Goal: Answer question/provide support

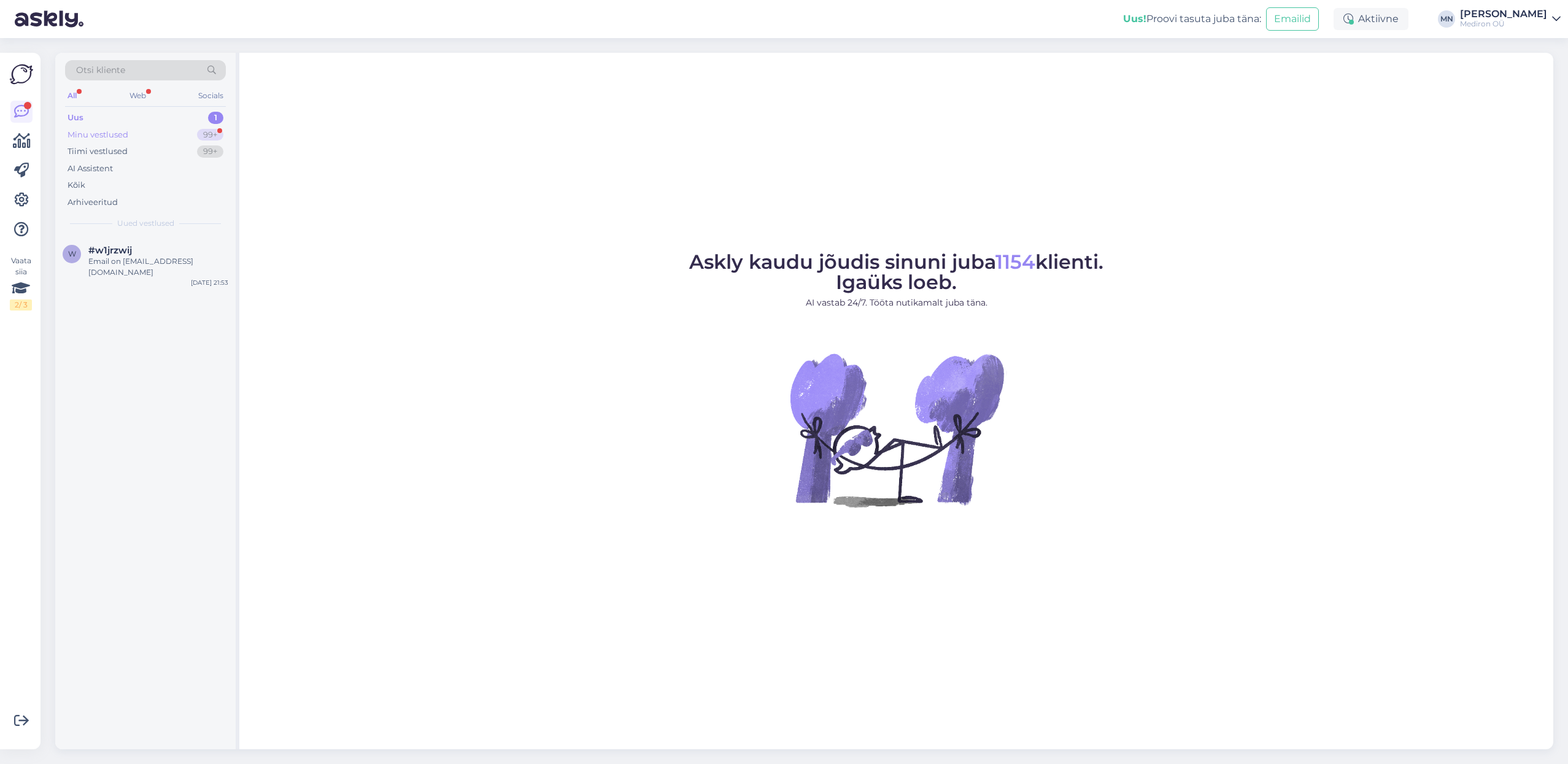
click at [136, 130] on div "Minu vestlused 99+" at bounding box center [145, 135] width 161 height 17
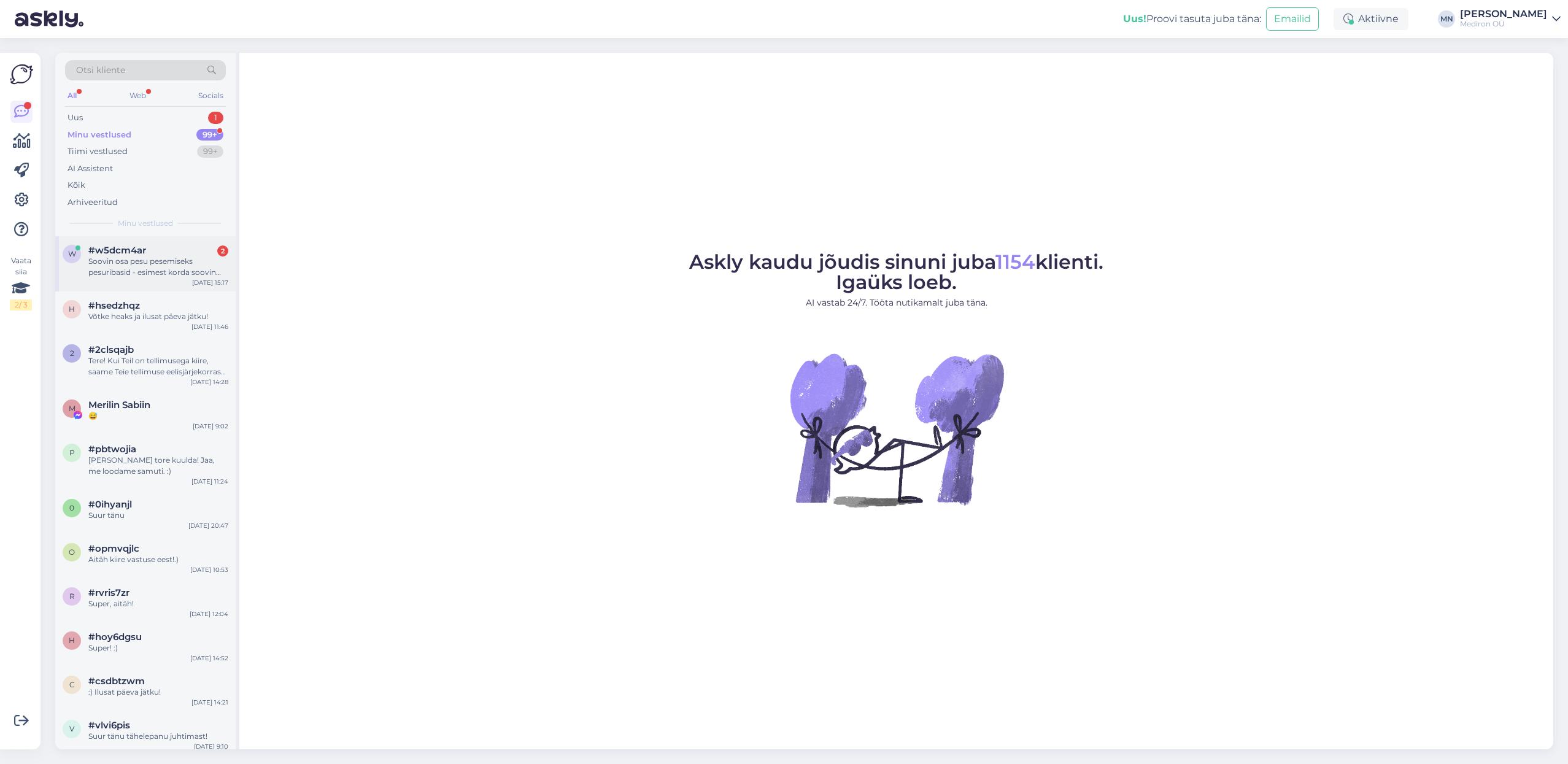
click at [168, 253] on div "#w5dcm4ar 2" at bounding box center [159, 250] width 140 height 11
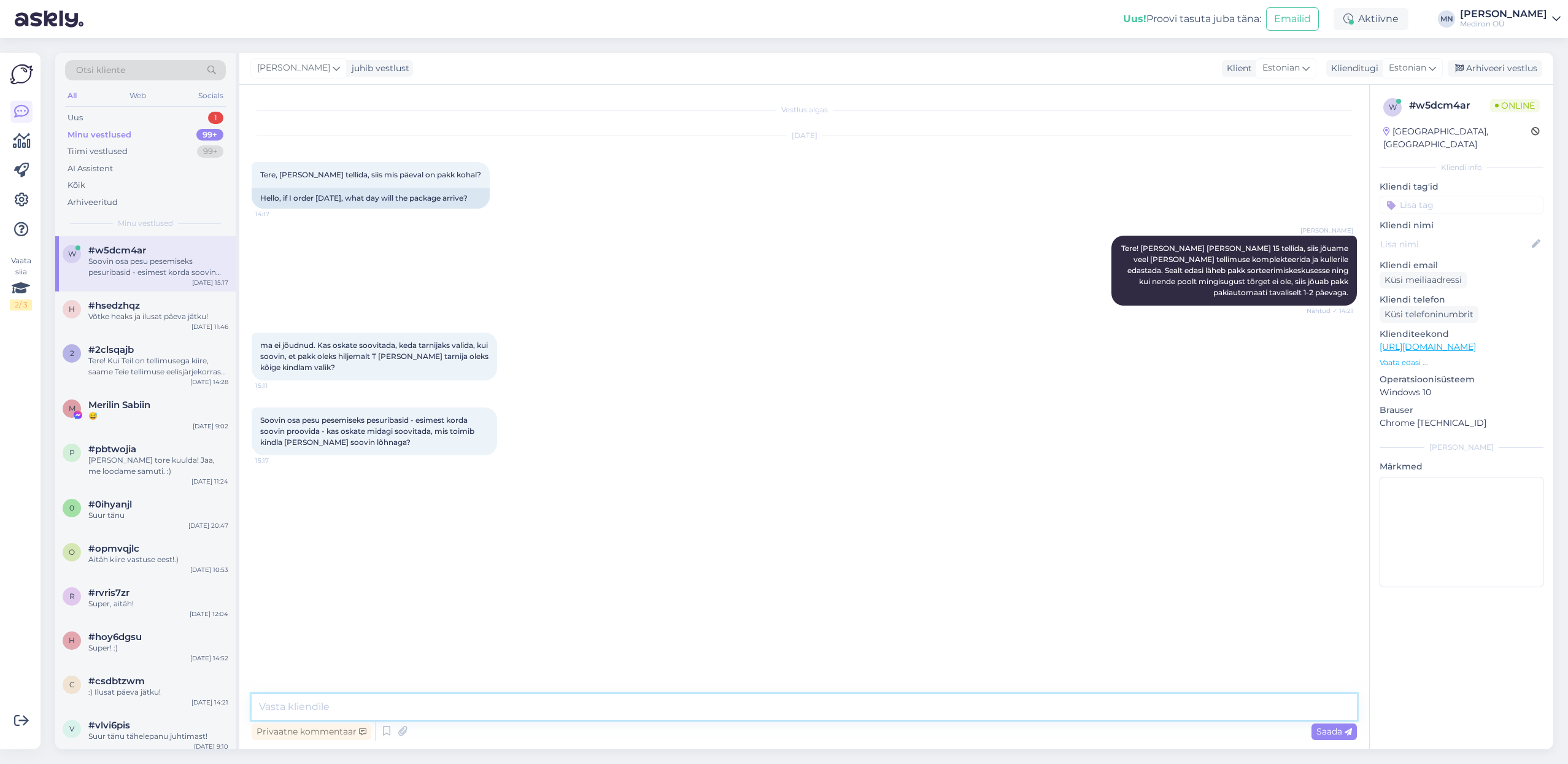
click at [529, 712] on textarea at bounding box center [804, 707] width 1105 height 26
click at [534, 702] on textarea at bounding box center [804, 707] width 1105 height 26
drag, startPoint x: 273, startPoint y: 351, endPoint x: 413, endPoint y: 351, distance: 140.0
click at [413, 351] on span "ma ei jõudnud. Kas oskate soovitada, keda tarnijaks valida, kui soovin, et pakk…" at bounding box center [375, 356] width 230 height 31
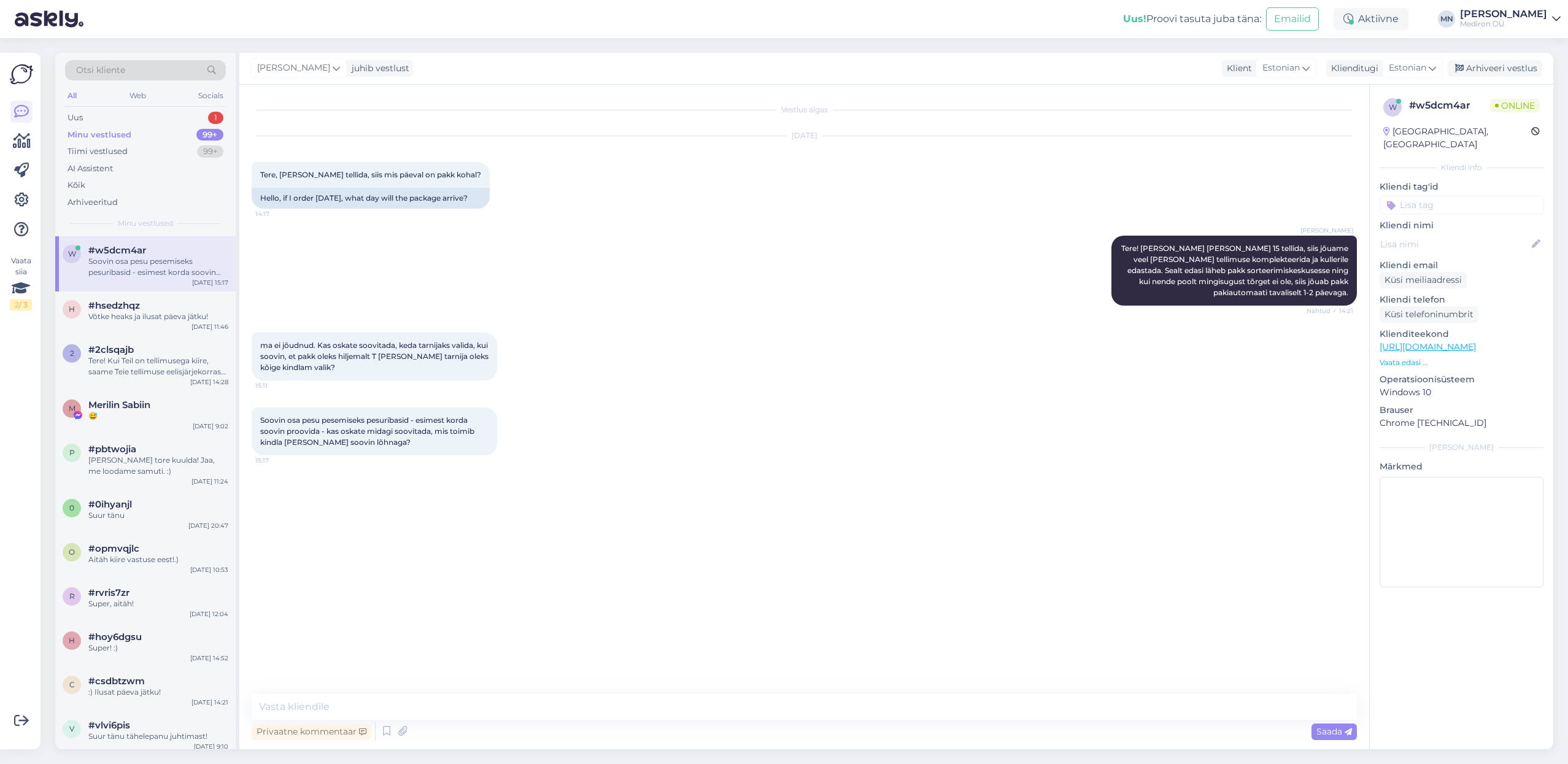
click at [413, 351] on span "ma ei jõudnud. Kas oskate soovitada, keda tarnijaks valida, kui soovin, et pakk…" at bounding box center [375, 356] width 230 height 31
click at [366, 708] on textarea at bounding box center [804, 707] width 1105 height 26
click at [332, 709] on textarea at bounding box center [804, 707] width 1105 height 26
type textarea "K"
drag, startPoint x: 566, startPoint y: 712, endPoint x: 240, endPoint y: 702, distance: 326.2
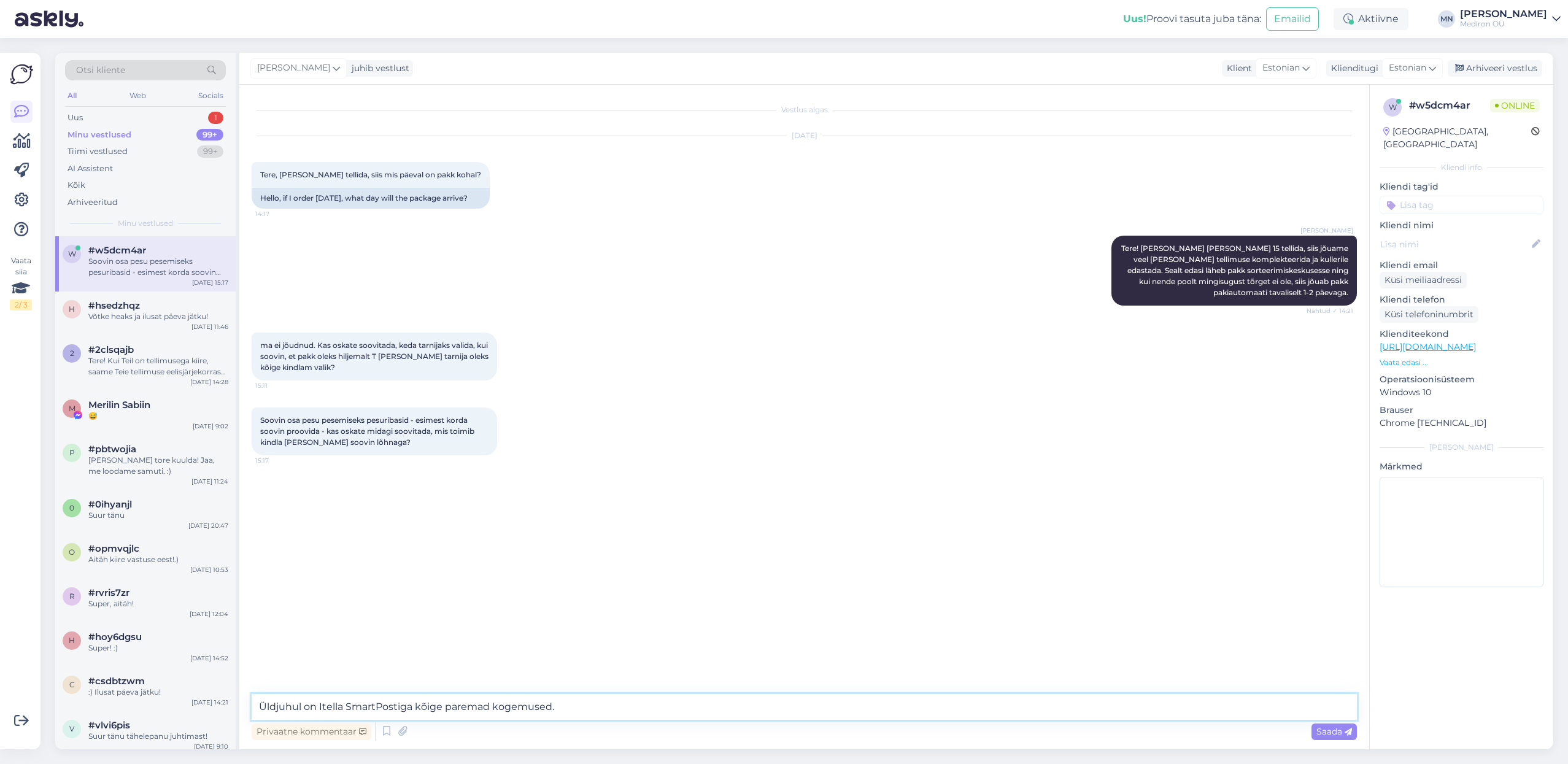
click at [240, 703] on div "Vestlus algas [DATE] Tere, [PERSON_NAME] tellida, siis mis päeval on pakk kohal…" at bounding box center [804, 417] width 1130 height 664
type textarea "Itella SmartPost võiks sellisel juhul [PERSON_NAME] olla."
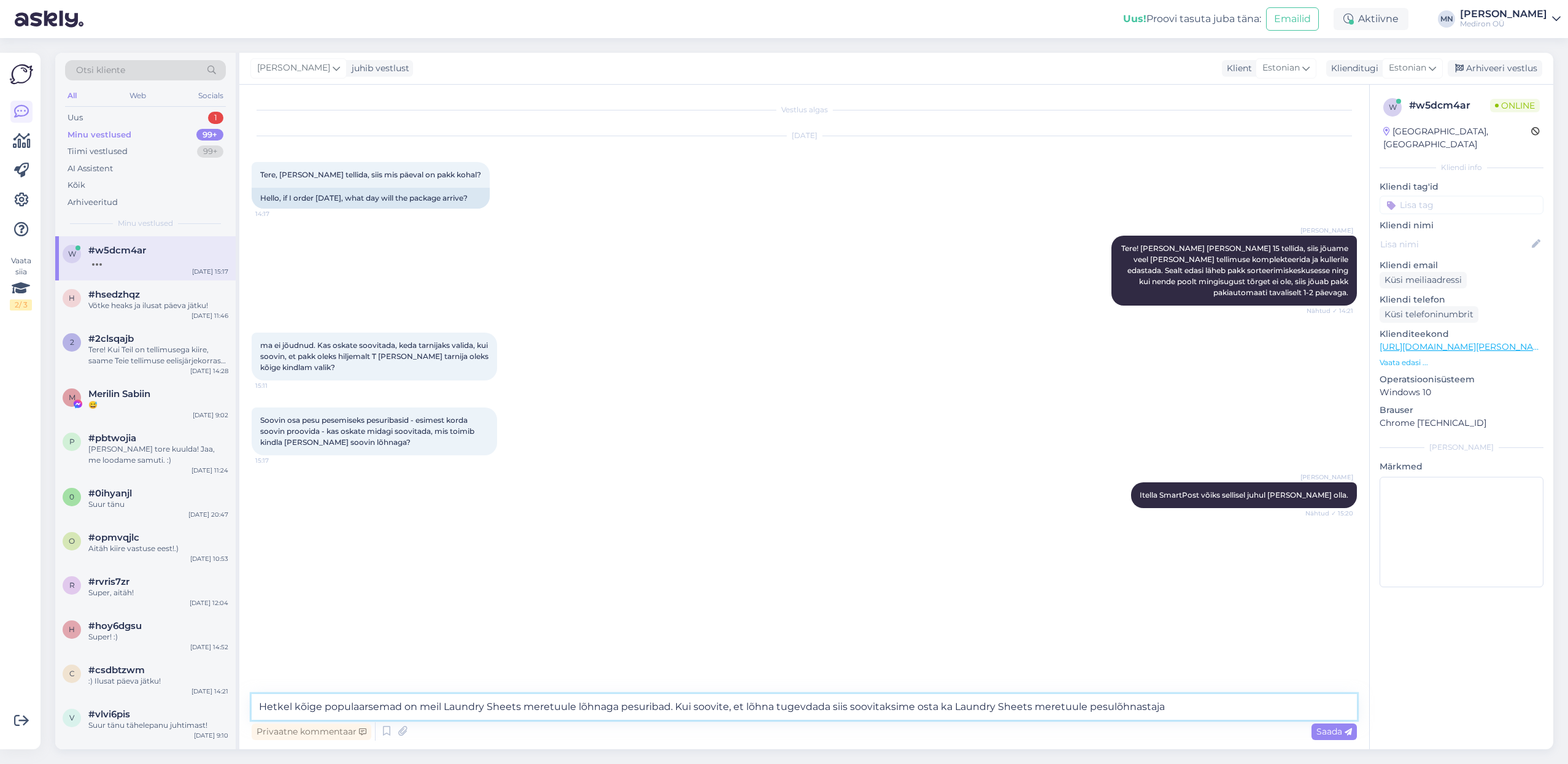
click at [1202, 701] on textarea "Hetkel kõige populaarsemad on meil Laundry Sheets meretuule lõhnaga pesuribad. …" at bounding box center [804, 707] width 1105 height 26
click at [487, 710] on textarea "Hetkel kõige populaarsemad on meil Laundry Sheets meretuule lõhnaga pesuribad. …" at bounding box center [804, 707] width 1105 height 26
click at [612, 709] on textarea "Hetkel kõige populaarsemad on meil Laundry Sheets meretuule lõhnaga pesuribad. …" at bounding box center [804, 707] width 1105 height 26
click at [785, 704] on textarea "Hetkel kõige populaarsemad on meil Laundry Sheets meretuule lõhnaga pesuribad. …" at bounding box center [804, 707] width 1105 height 26
click at [742, 709] on textarea "Hetkel kõige populaarsemad on meil Laundry Sheets meretuule lõhnaga pesuribad. …" at bounding box center [804, 707] width 1105 height 26
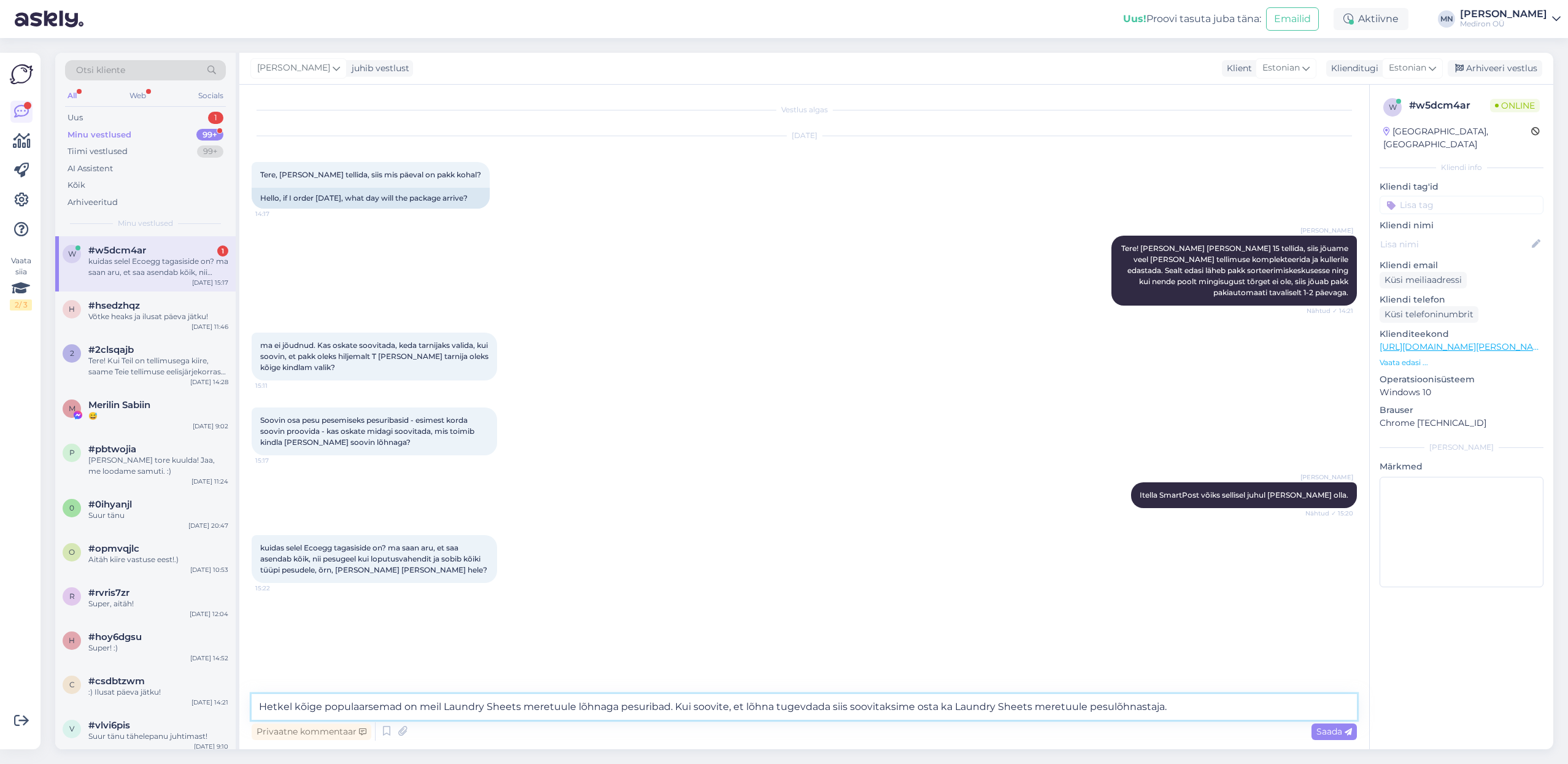
click at [404, 705] on textarea "Hetkel kõige populaarsemad on meil Laundry Sheets meretuule lõhnaga pesuribad. …" at bounding box center [804, 707] width 1105 height 26
click at [693, 702] on textarea "Hetkel kõige populaarsemad pesuribad on meil Laundry Sheets meretuule lõhnaga p…" at bounding box center [804, 707] width 1105 height 26
click at [773, 705] on textarea "Hetkel kõige populaarsemad pesuribad on meil Laundry Sheets meretuule lõhnaga p…" at bounding box center [804, 707] width 1105 height 26
click at [830, 708] on textarea "Hetkel kõige populaarsemad pesuribad on meil Laundry Sheets meretuule lõhnaga p…" at bounding box center [804, 707] width 1105 height 26
drag, startPoint x: 881, startPoint y: 707, endPoint x: 796, endPoint y: 707, distance: 85.0
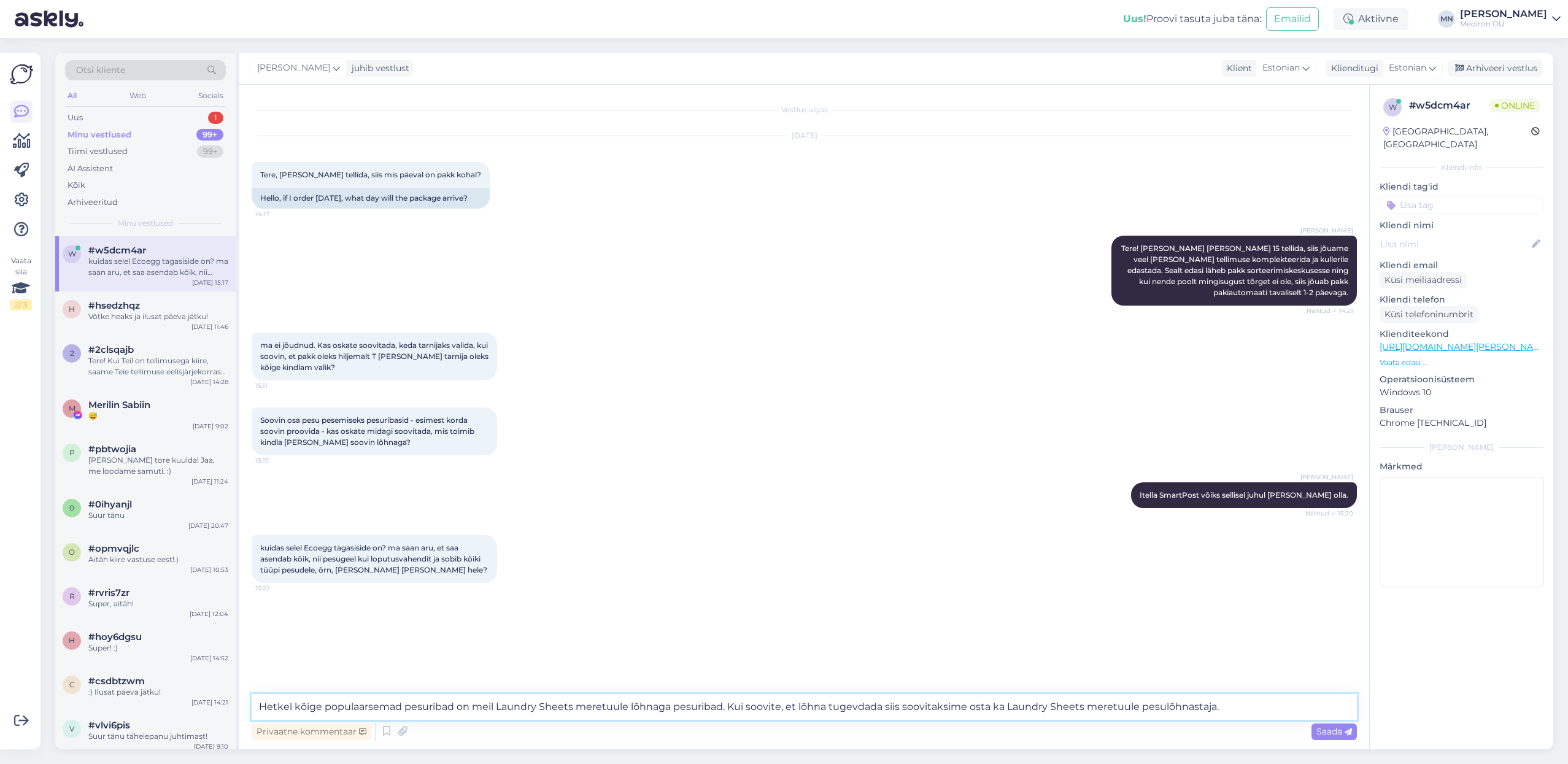
click at [796, 707] on textarea "Hetkel kõige populaarsemad pesuribad on meil Laundry Sheets meretuule lõhnaga p…" at bounding box center [804, 707] width 1105 height 26
click at [1211, 708] on textarea "Hetkel kõige populaarsemad pesuribad on meil Laundry Sheets meretuule lõhnaga p…" at bounding box center [804, 707] width 1105 height 26
paste textarea "[URL][DOMAIN_NAME]"
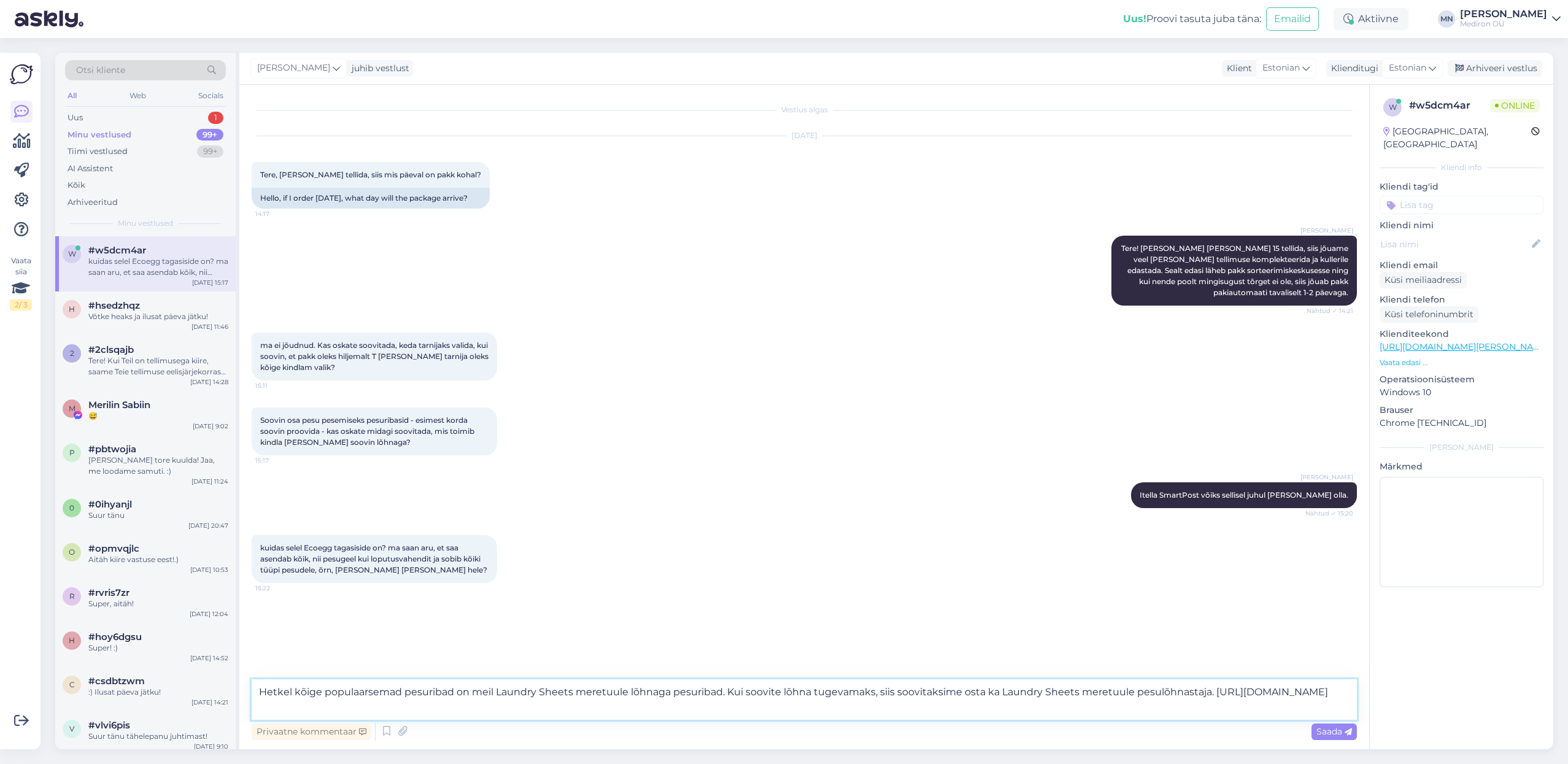
click at [403, 695] on textarea "Hetkel kõige populaarsemad pesuribad on meil Laundry Sheets meretuule lõhnaga p…" at bounding box center [804, 699] width 1105 height 40
click at [548, 719] on div "Privaatne kommentaar Saada" at bounding box center [804, 731] width 1105 height 24
click at [585, 716] on textarea "Hetkel kõige populaarsemad pesuribad on meil Laundry Sheets meretuule lõhnaga p…" at bounding box center [804, 699] width 1105 height 40
click at [685, 713] on textarea "Hetkel kõige populaarsemad pesuribad on meil Laundry Sheets meretuule lõhnaga p…" at bounding box center [804, 699] width 1105 height 40
click at [723, 690] on textarea "Hetkel kõige populaarsemad pesuribad on meil Laundry Sheets meretuule lõhnaga p…" at bounding box center [804, 699] width 1105 height 40
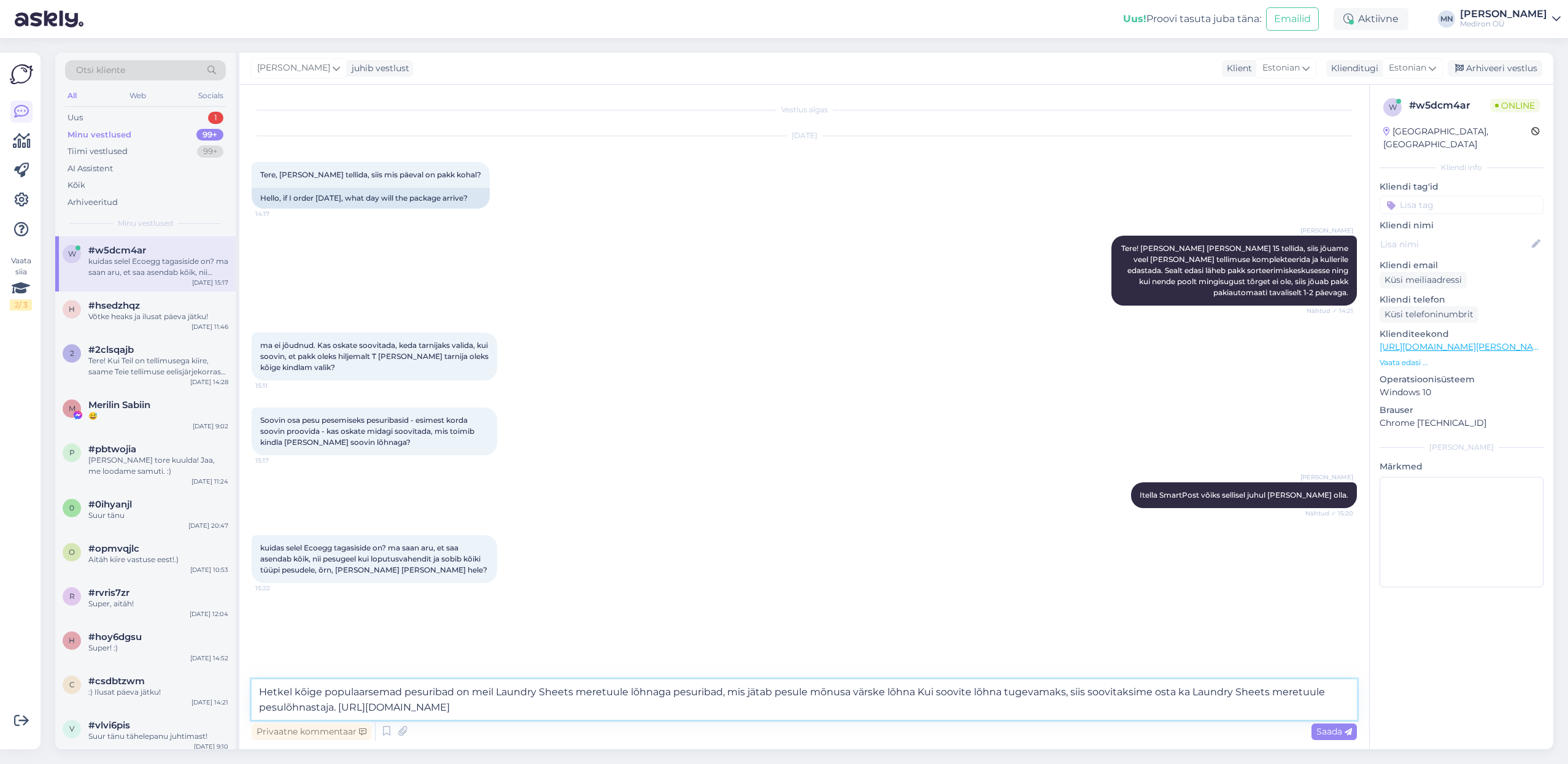
type textarea "Hetkel kõige populaarsemad pesuribad on meil Laundry Sheets meretuule lõhnaga p…"
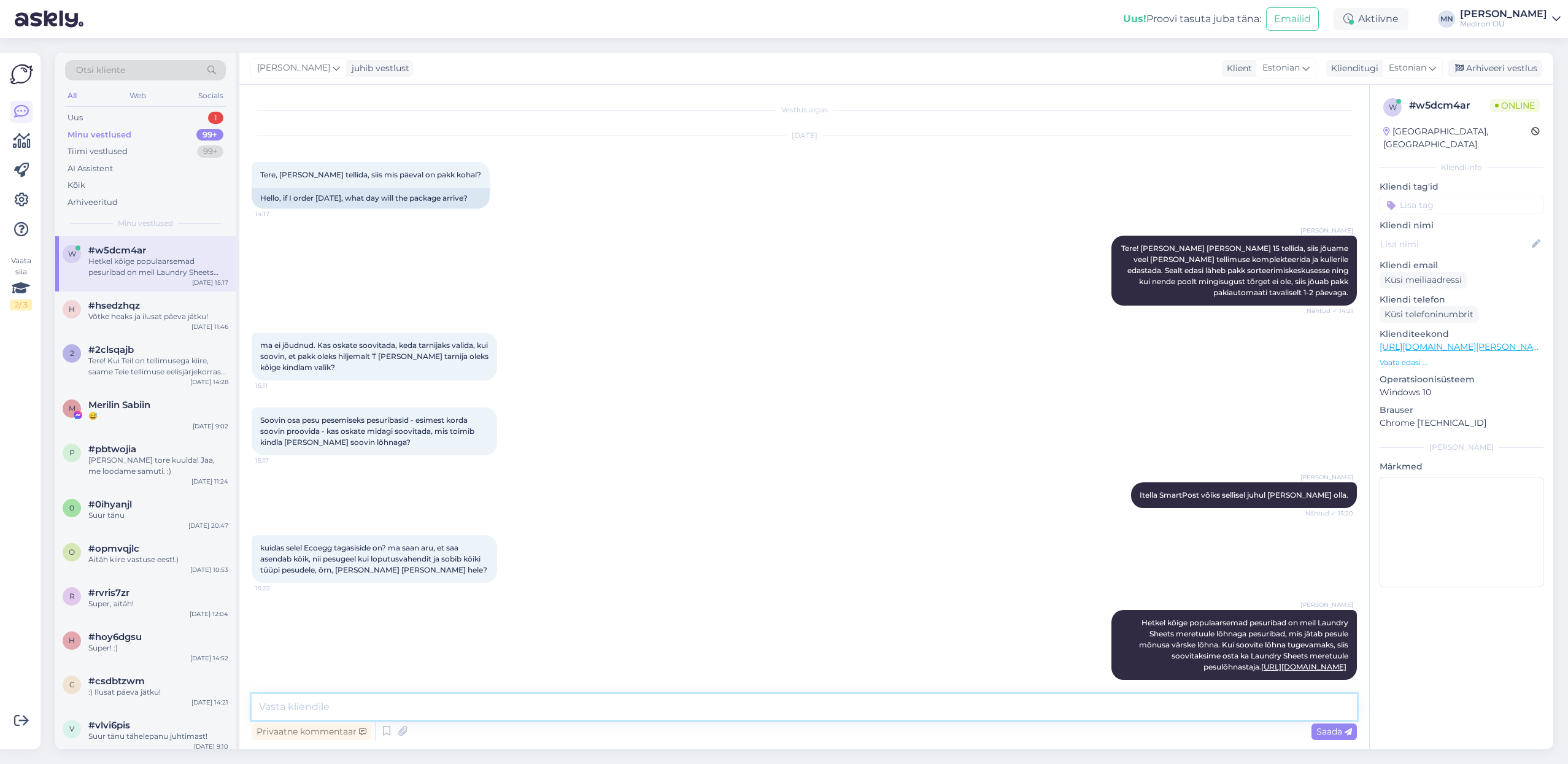
scroll to position [22, 0]
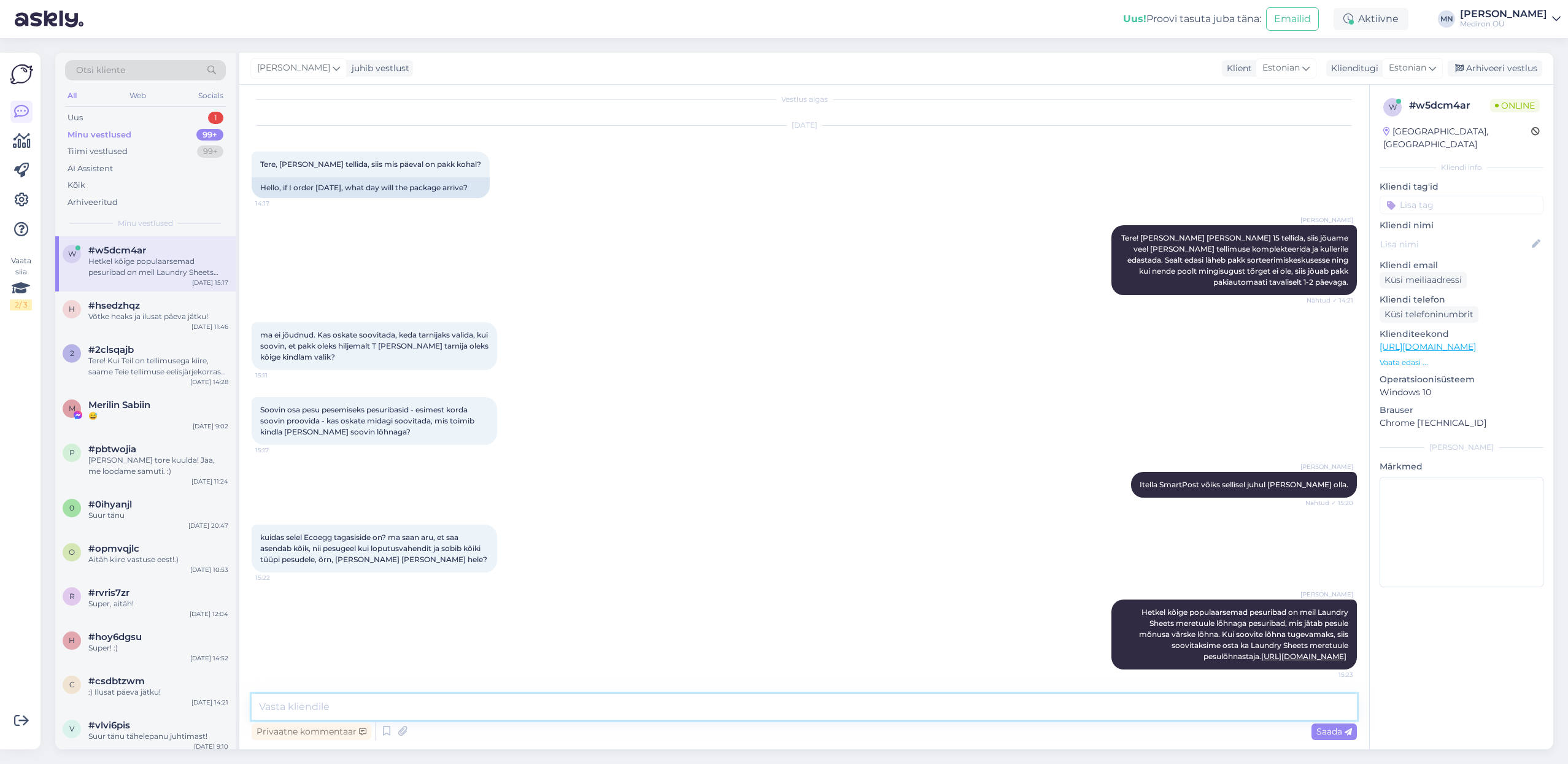
click at [588, 711] on textarea at bounding box center [804, 707] width 1105 height 26
drag, startPoint x: 269, startPoint y: 525, endPoint x: 324, endPoint y: 529, distance: 55.1
click at [324, 532] on span "kuidas selel Ecoegg tagasiside on? ma saan aru, et saa asendab kõik, nii pesuge…" at bounding box center [374, 548] width 227 height 31
click at [333, 532] on span "kuidas selel Ecoegg tagasiside on? ma saan aru, et saa asendab kõik, nii pesuge…" at bounding box center [374, 548] width 227 height 31
drag, startPoint x: 316, startPoint y: 520, endPoint x: 404, endPoint y: 529, distance: 88.5
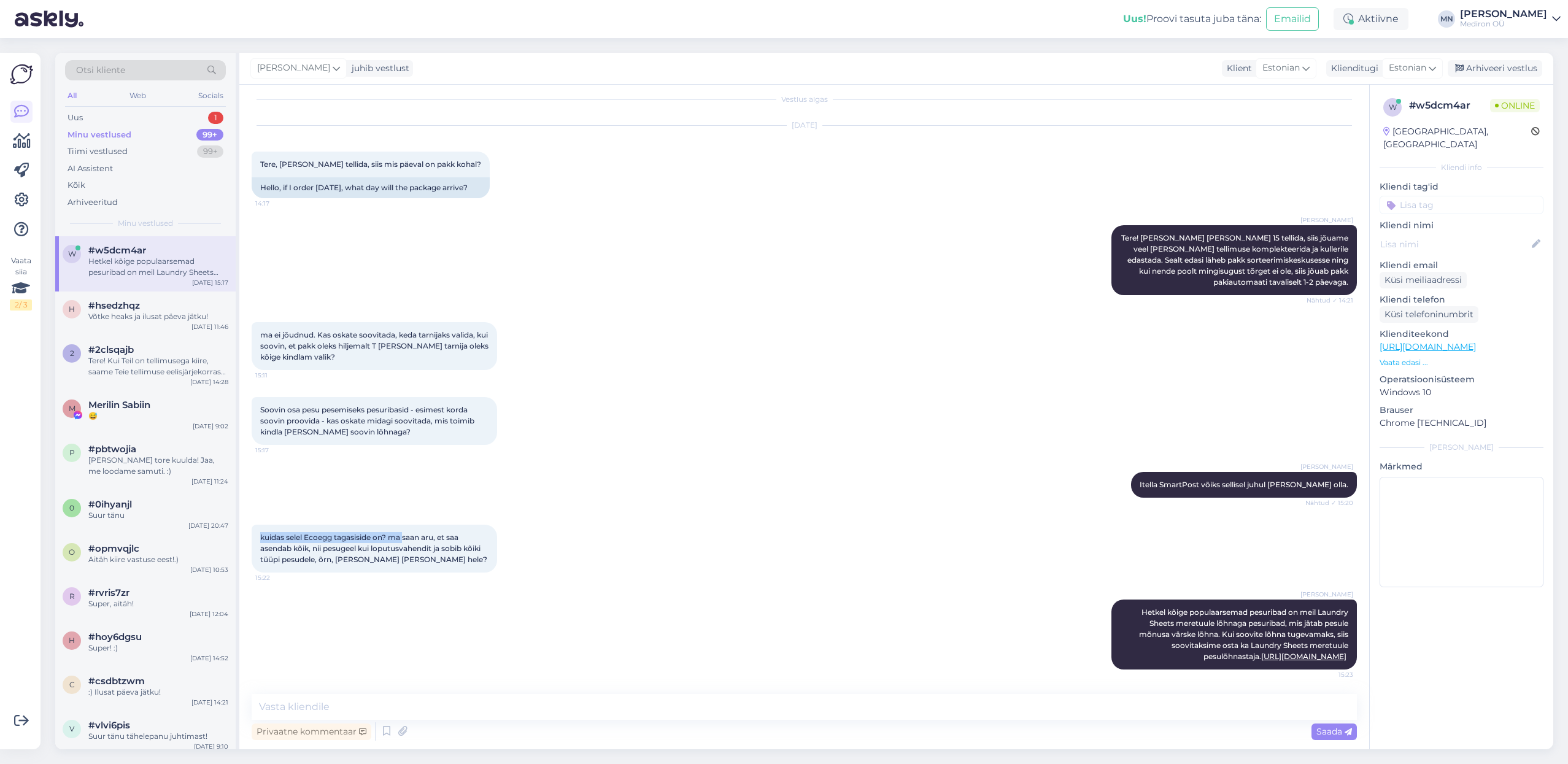
click at [404, 529] on div "kuidas selel Ecoegg tagasiside on? ma saan aru, et saa asendab kõik, nii pesuge…" at bounding box center [374, 548] width 245 height 48
click at [428, 537] on span "kuidas selel Ecoegg tagasiside on? ma saan aru, et saa asendab kõik, nii pesuge…" at bounding box center [374, 548] width 227 height 31
drag, startPoint x: 330, startPoint y: 536, endPoint x: 452, endPoint y: 534, distance: 122.0
click at [452, 534] on span "kuidas selel Ecoegg tagasiside on? ma saan aru, et saa asendab kõik, nii pesuge…" at bounding box center [374, 548] width 227 height 31
click at [472, 550] on div "kuidas selel Ecoegg tagasiside on? ma saan aru, et saa asendab kõik, nii pesuge…" at bounding box center [374, 548] width 245 height 48
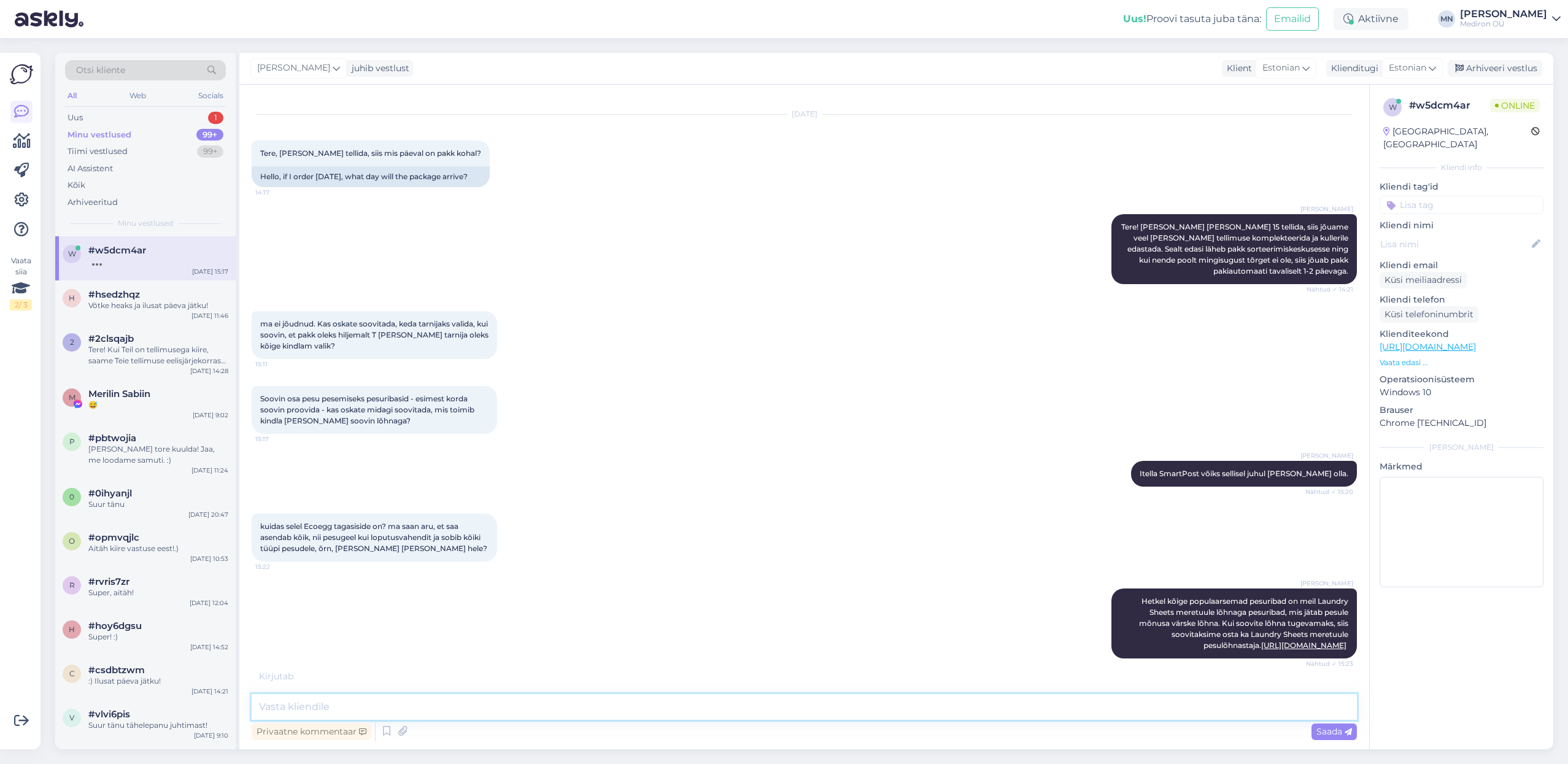
click at [460, 714] on textarea at bounding box center [804, 707] width 1105 height 26
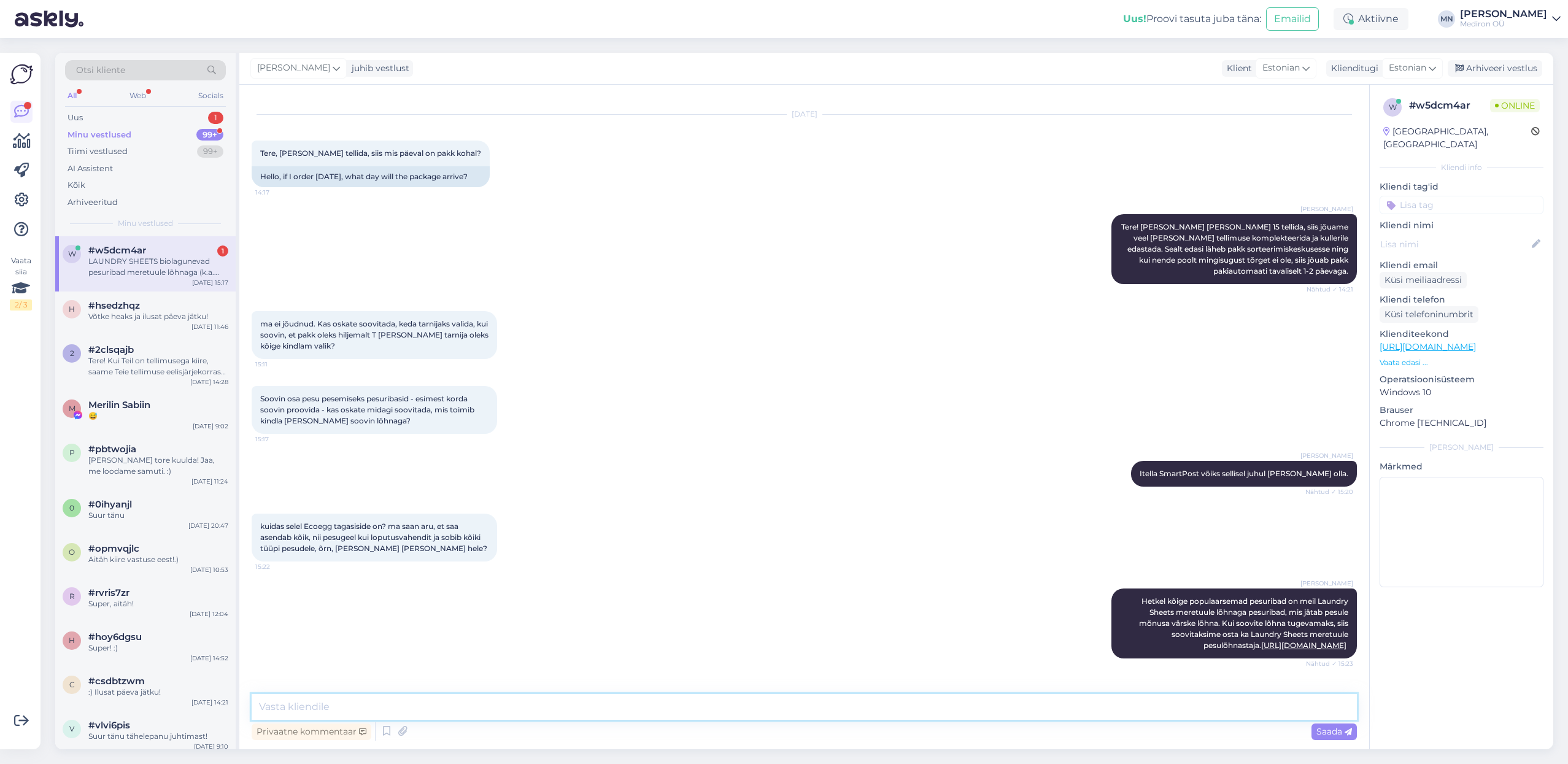
scroll to position [96, 0]
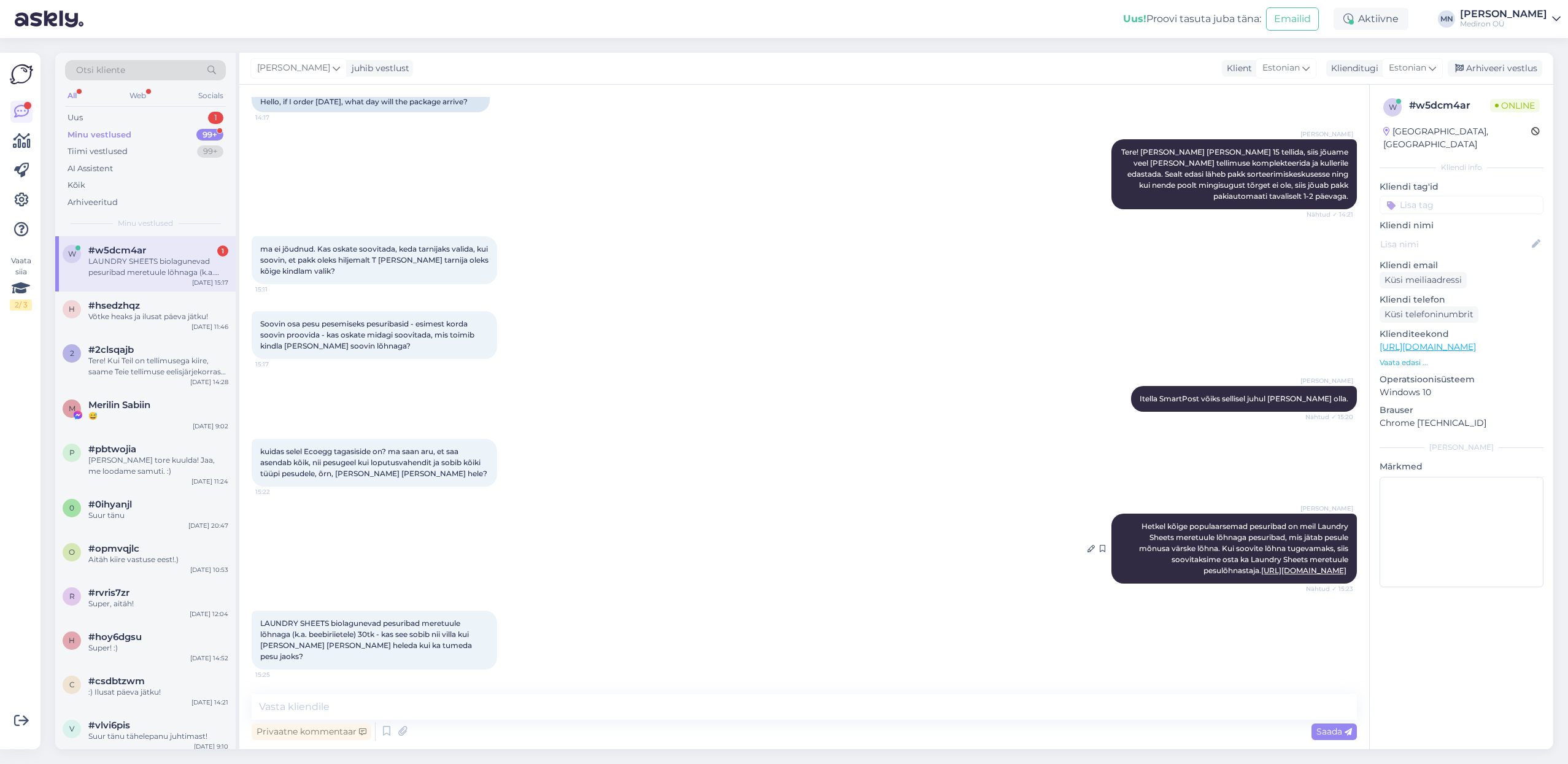
click at [1264, 572] on link "[URL][DOMAIN_NAME]" at bounding box center [1304, 570] width 86 height 9
click at [289, 711] on textarea at bounding box center [804, 707] width 1105 height 26
type textarea "Ecoeggi kohta [PERSON_NAME] palju tagasiside ei ole tulnud. [GEOGRAPHIC_DATA] o…"
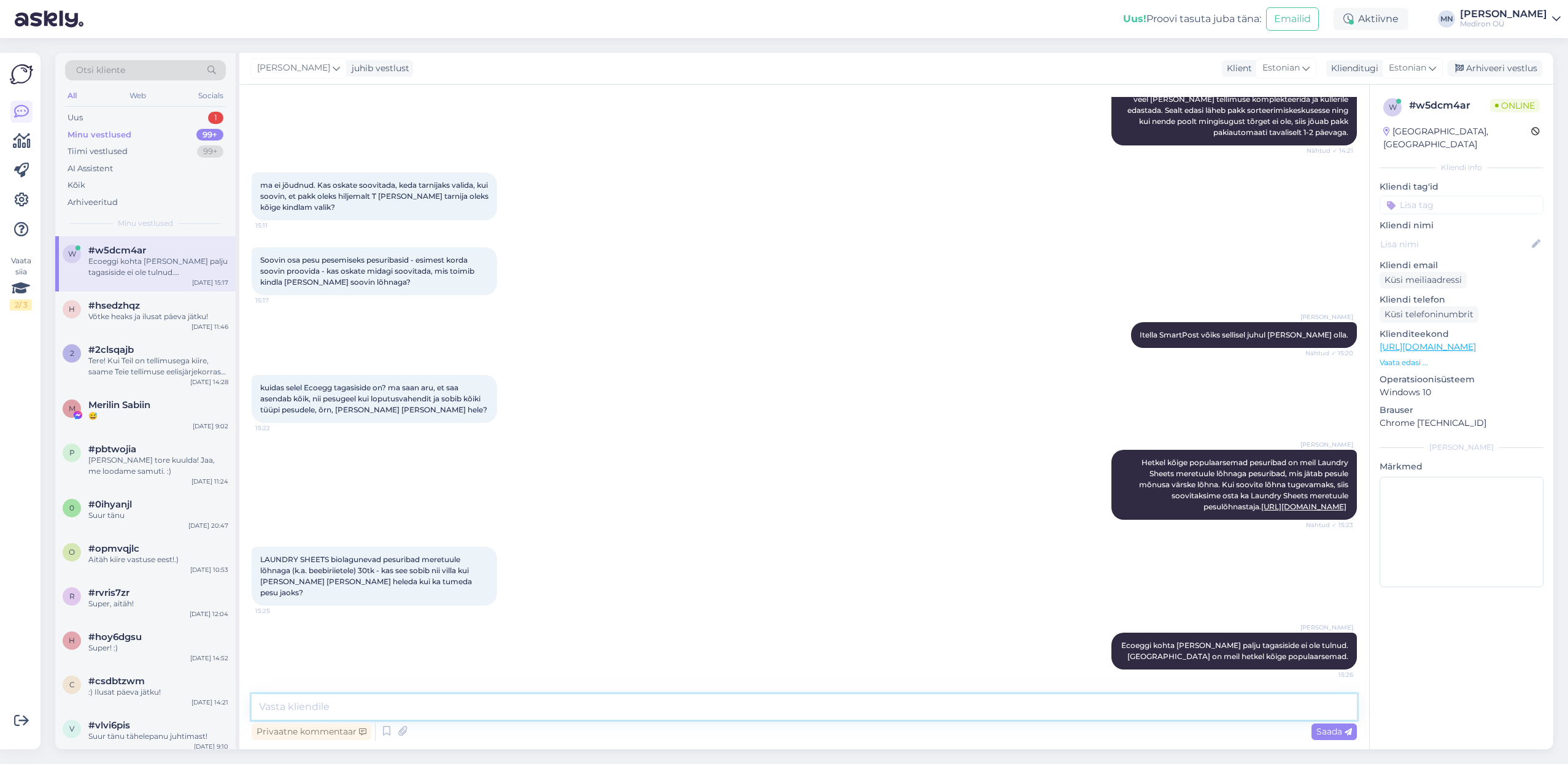
click at [518, 703] on textarea at bounding box center [804, 707] width 1105 height 26
click at [473, 715] on textarea "Laundry Sheets" at bounding box center [804, 707] width 1105 height 26
click at [470, 708] on textarea "Laundry Sheets" at bounding box center [804, 707] width 1105 height 26
drag, startPoint x: 420, startPoint y: 705, endPoint x: 263, endPoint y: 712, distance: 157.2
click at [263, 712] on textarea "Laundry Sheets sobib" at bounding box center [804, 707] width 1105 height 26
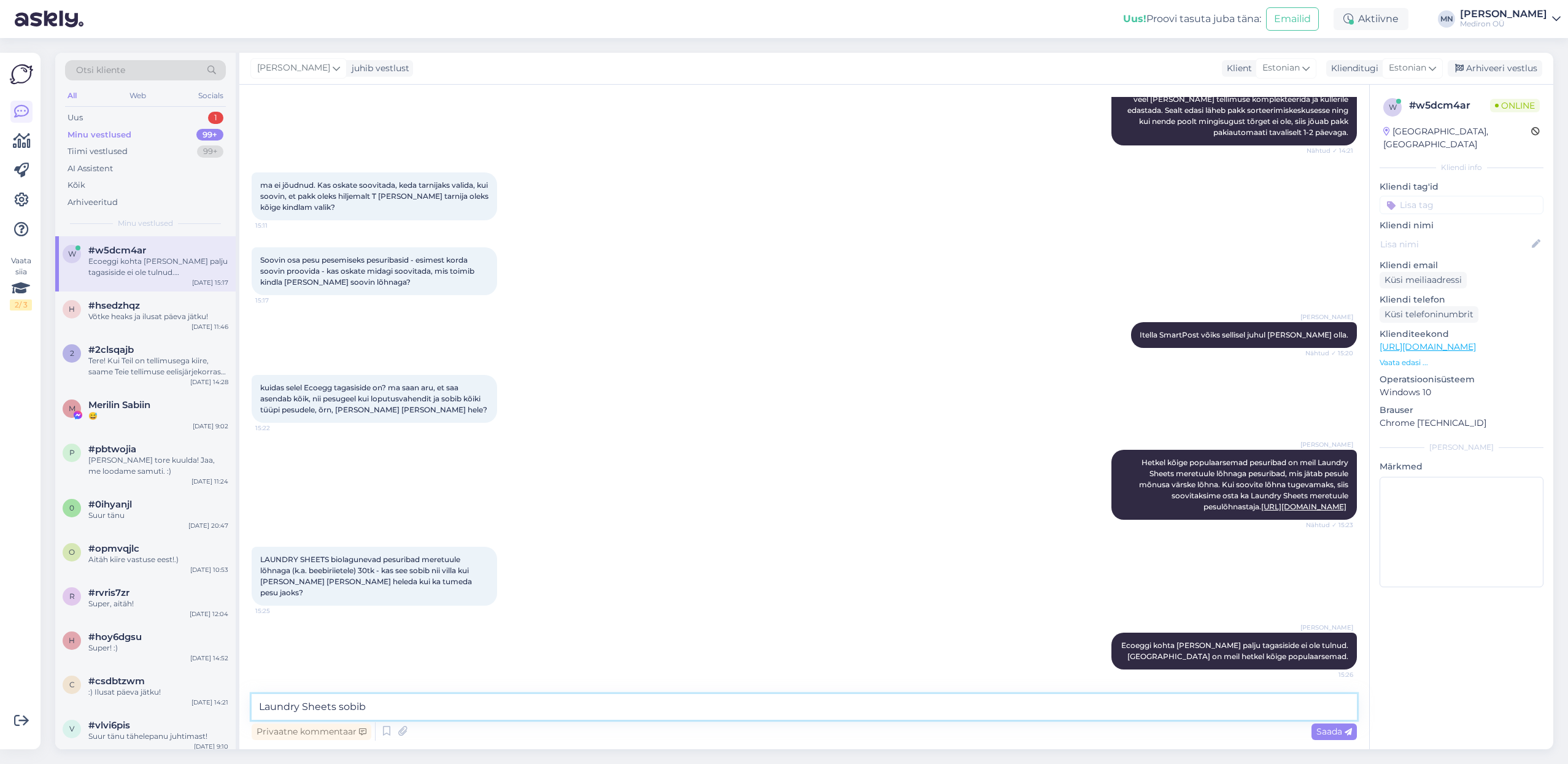
type textarea "L"
type textarea "Jah, Laundry Sheets sobib neile kõigile nimetatud variantidest."
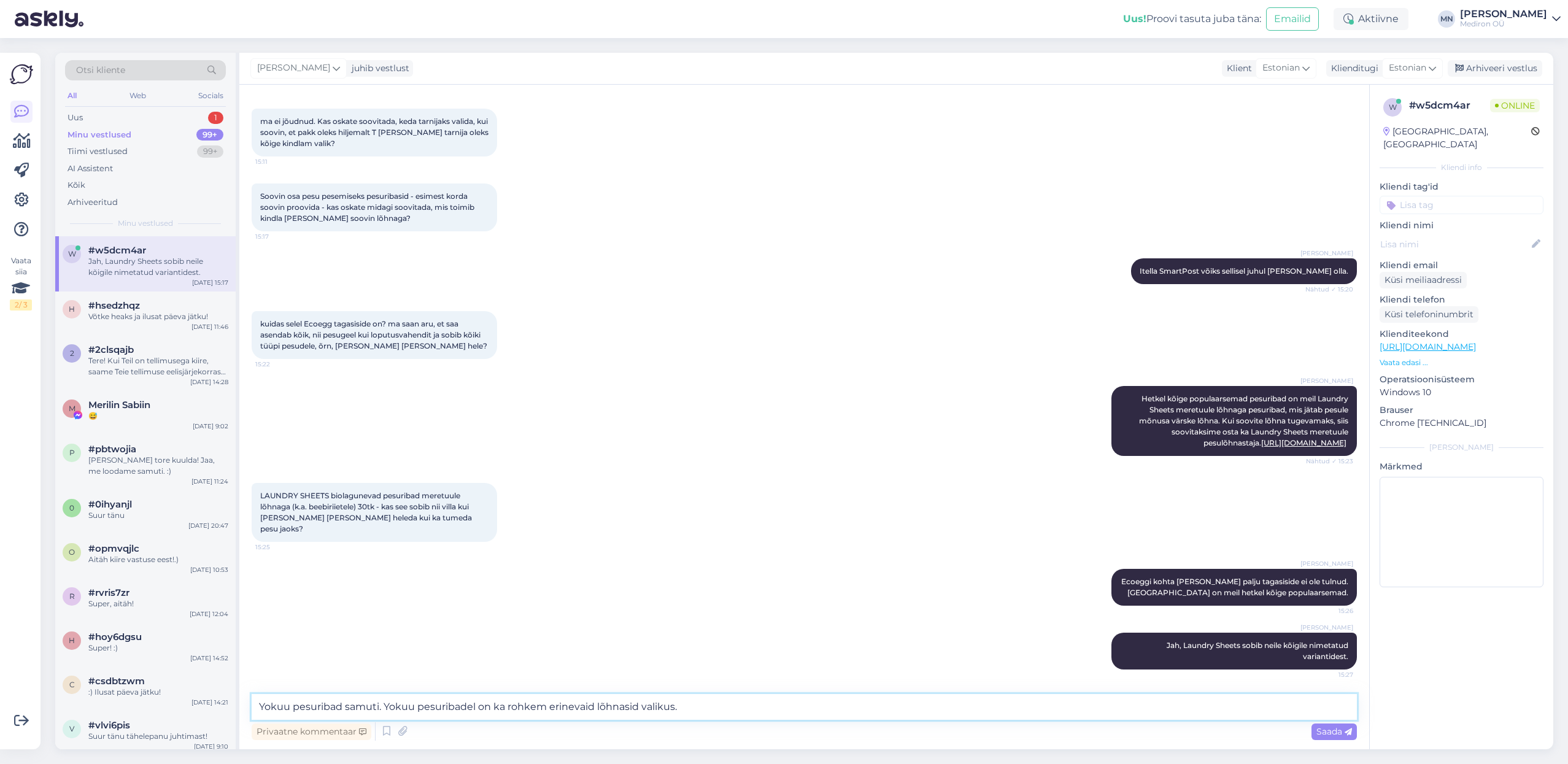
type textarea "Yokuu pesuribad samuti. Yokuu pesuribadel on ka rohkem erinevaid lõhnasid valik…"
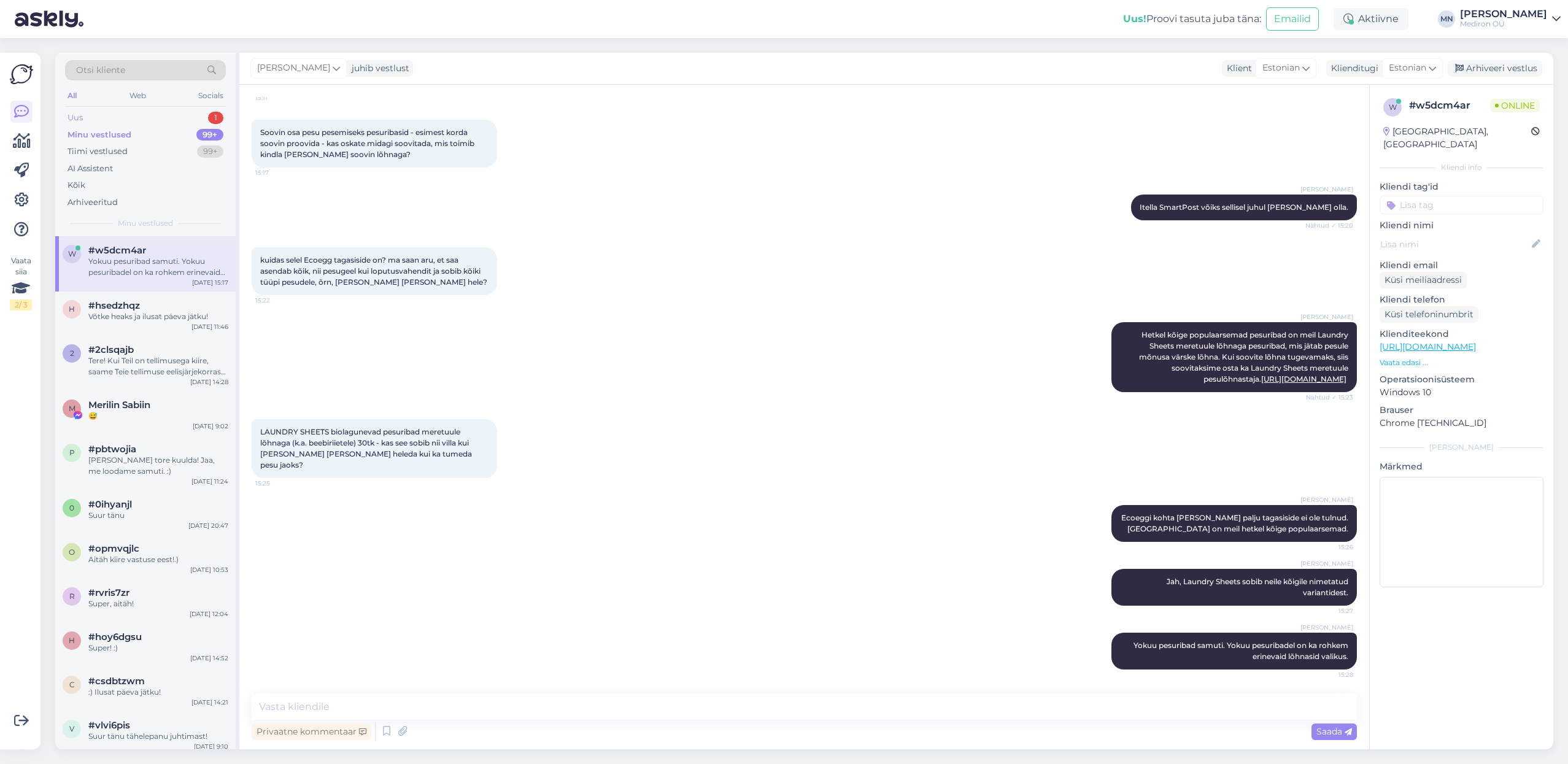
click at [182, 116] on div "Uus 1" at bounding box center [145, 118] width 161 height 17
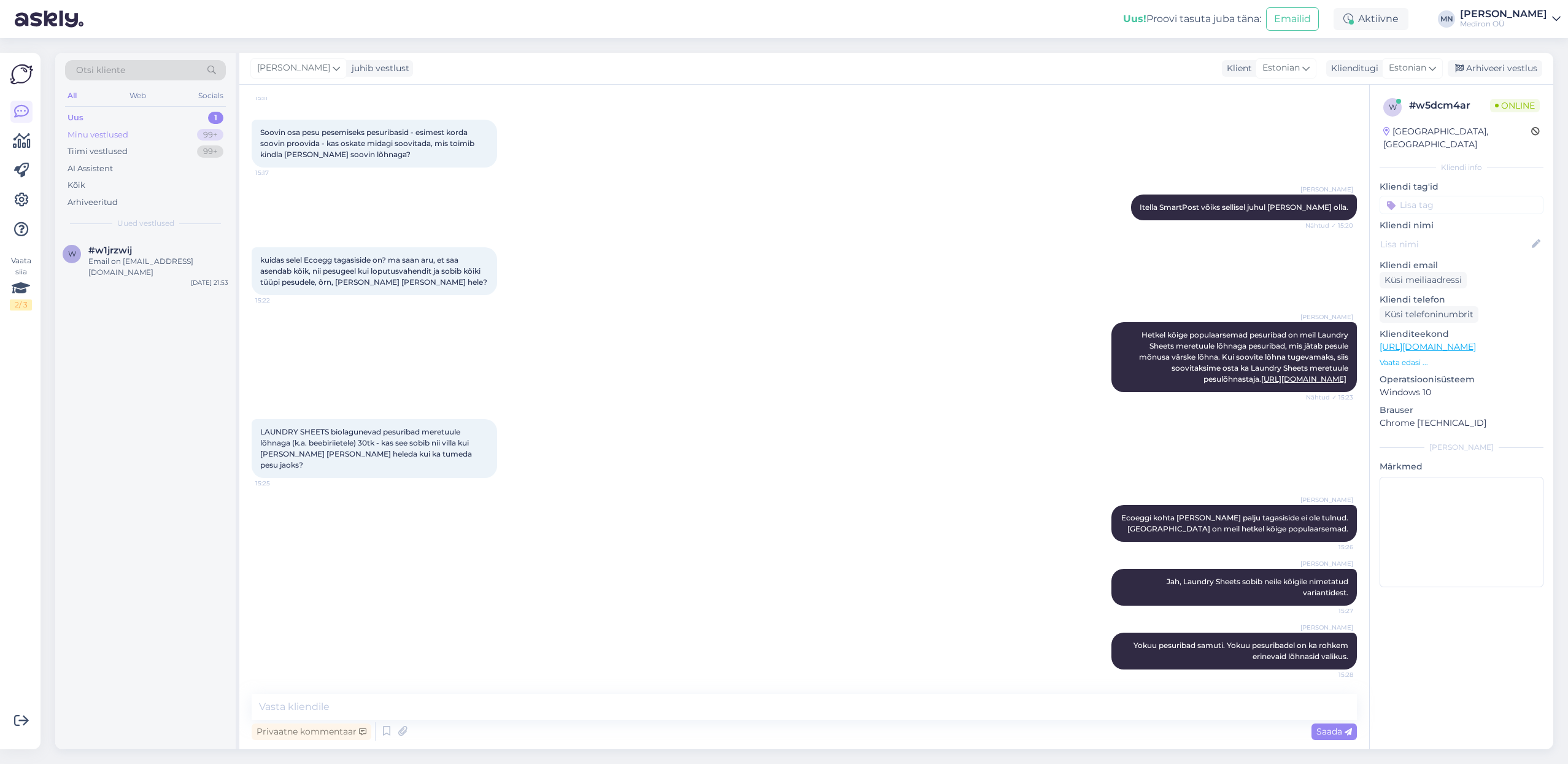
click at [185, 129] on div "Minu vestlused 99+" at bounding box center [145, 135] width 161 height 17
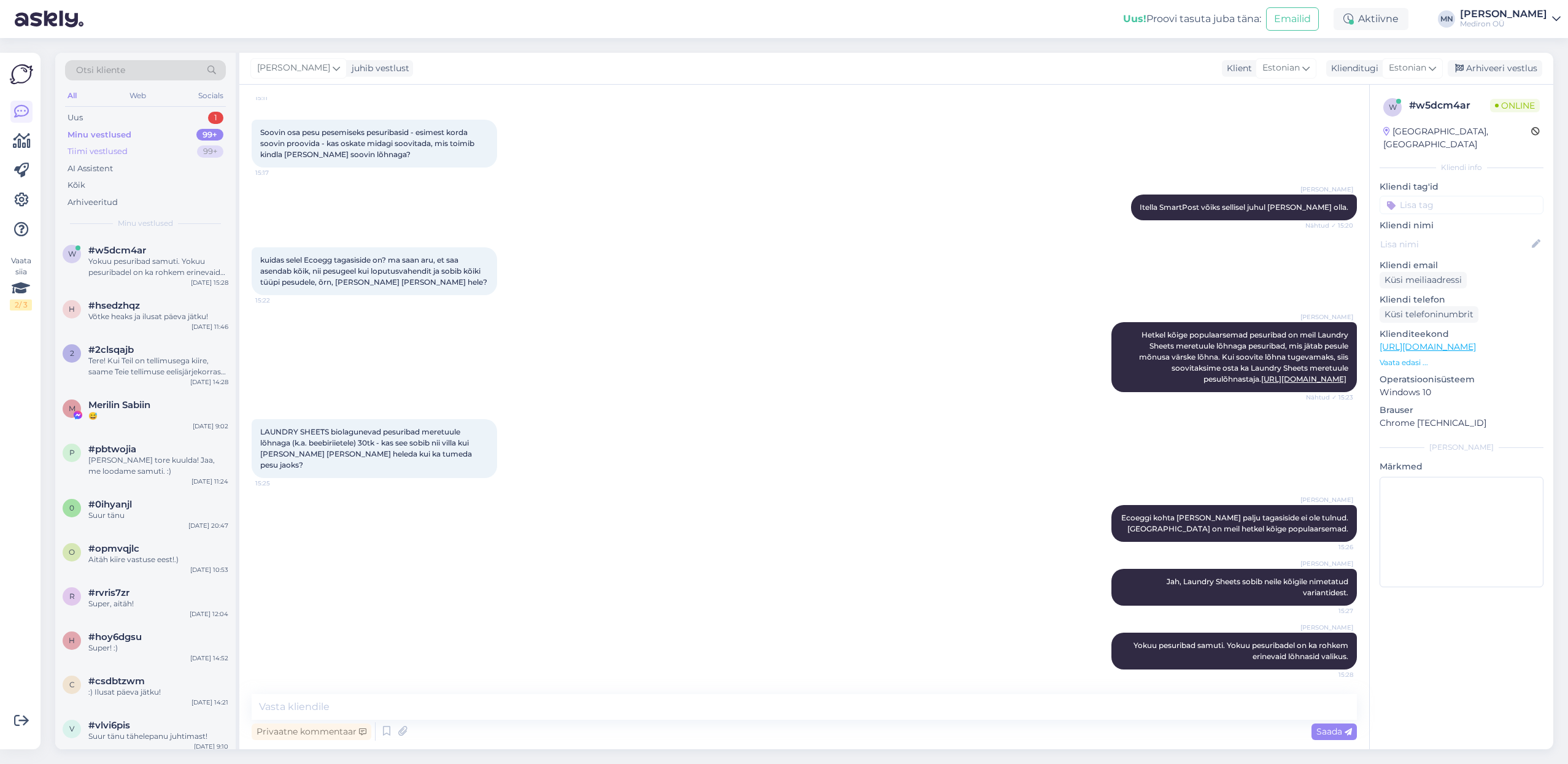
click at [187, 153] on div "Tiimi vestlused 99+" at bounding box center [145, 152] width 161 height 17
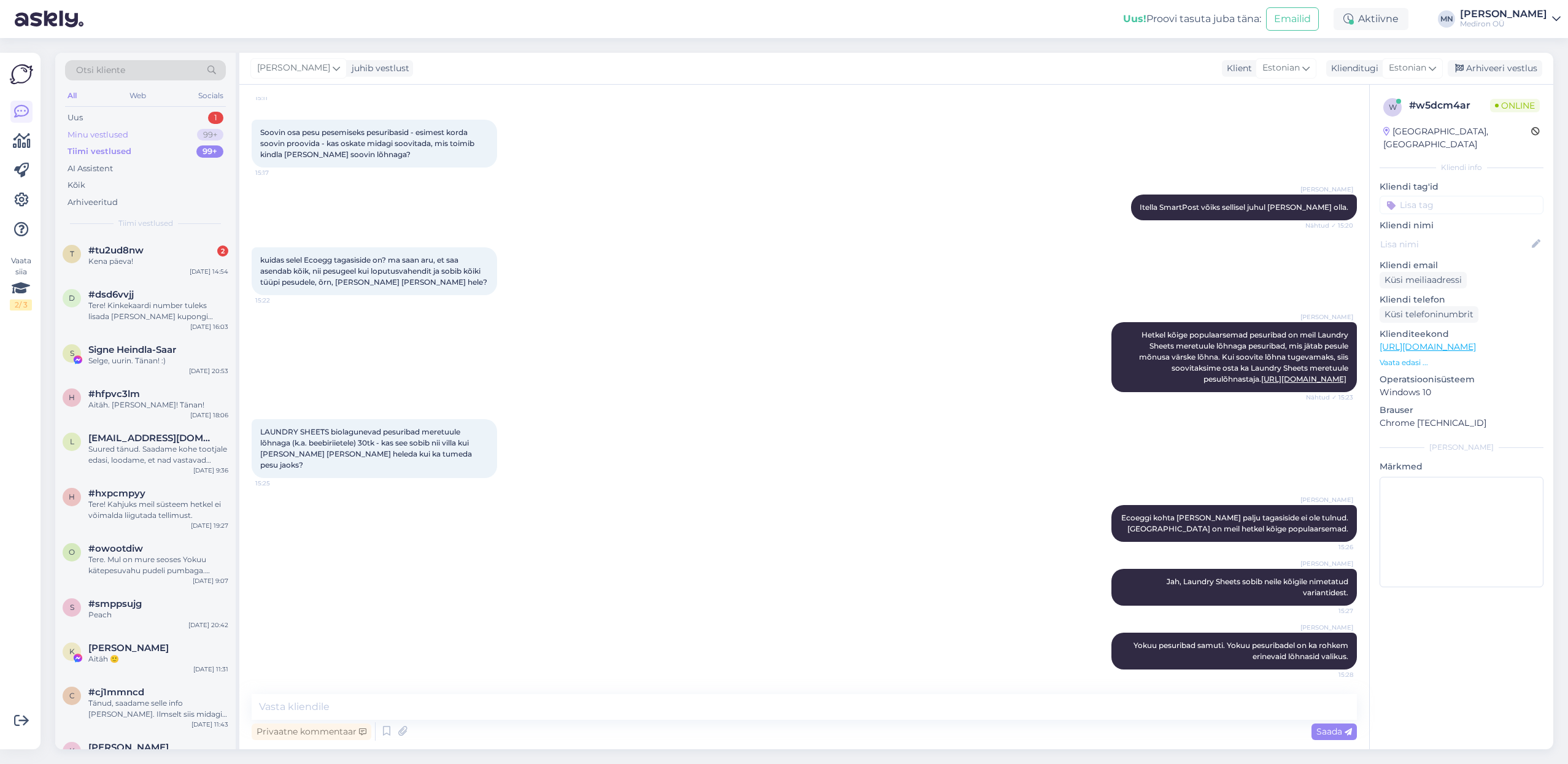
click at [177, 138] on div "Minu vestlused 99+" at bounding box center [145, 135] width 161 height 17
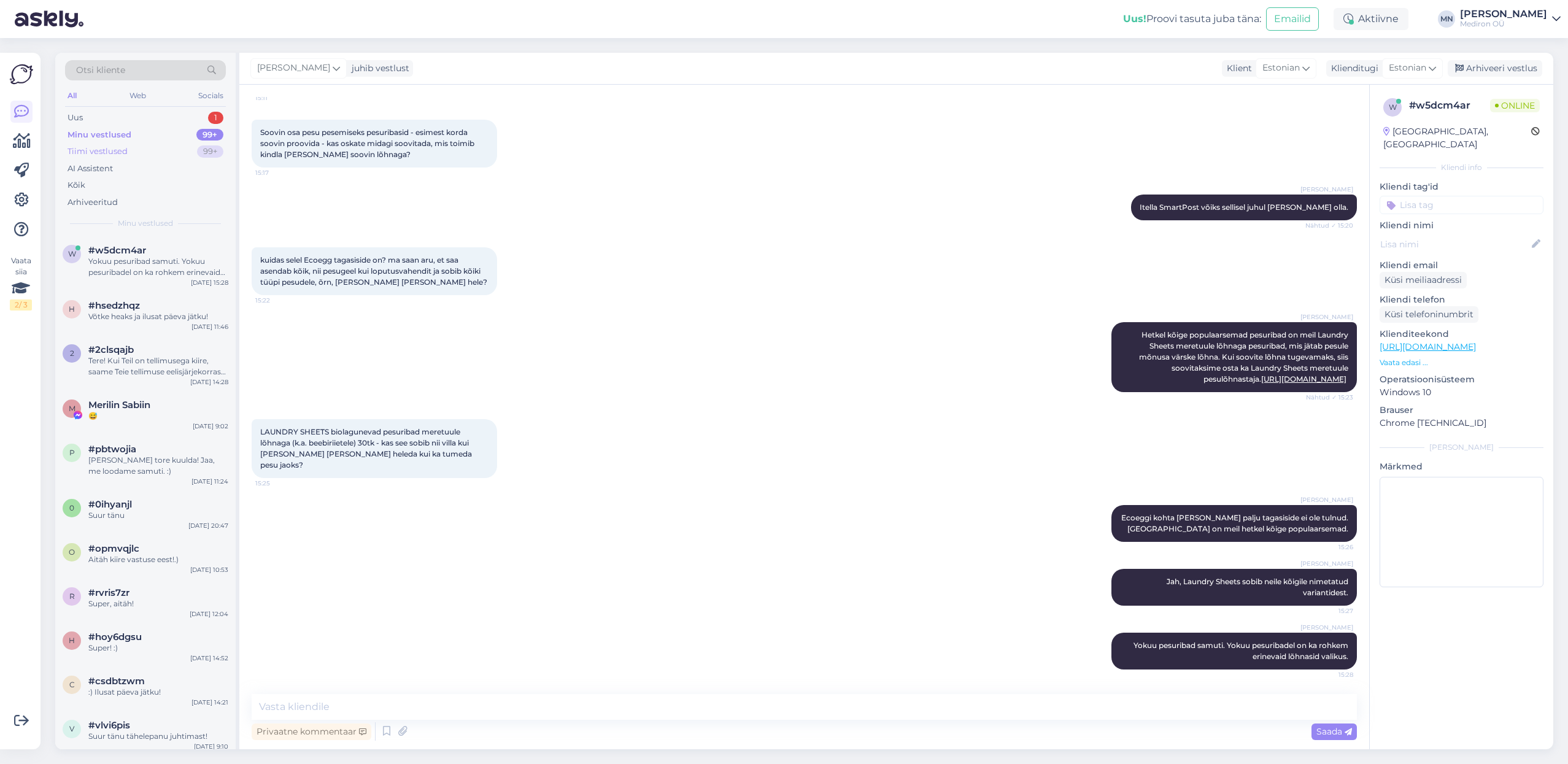
click at [180, 151] on div "Tiimi vestlused 99+" at bounding box center [145, 152] width 161 height 17
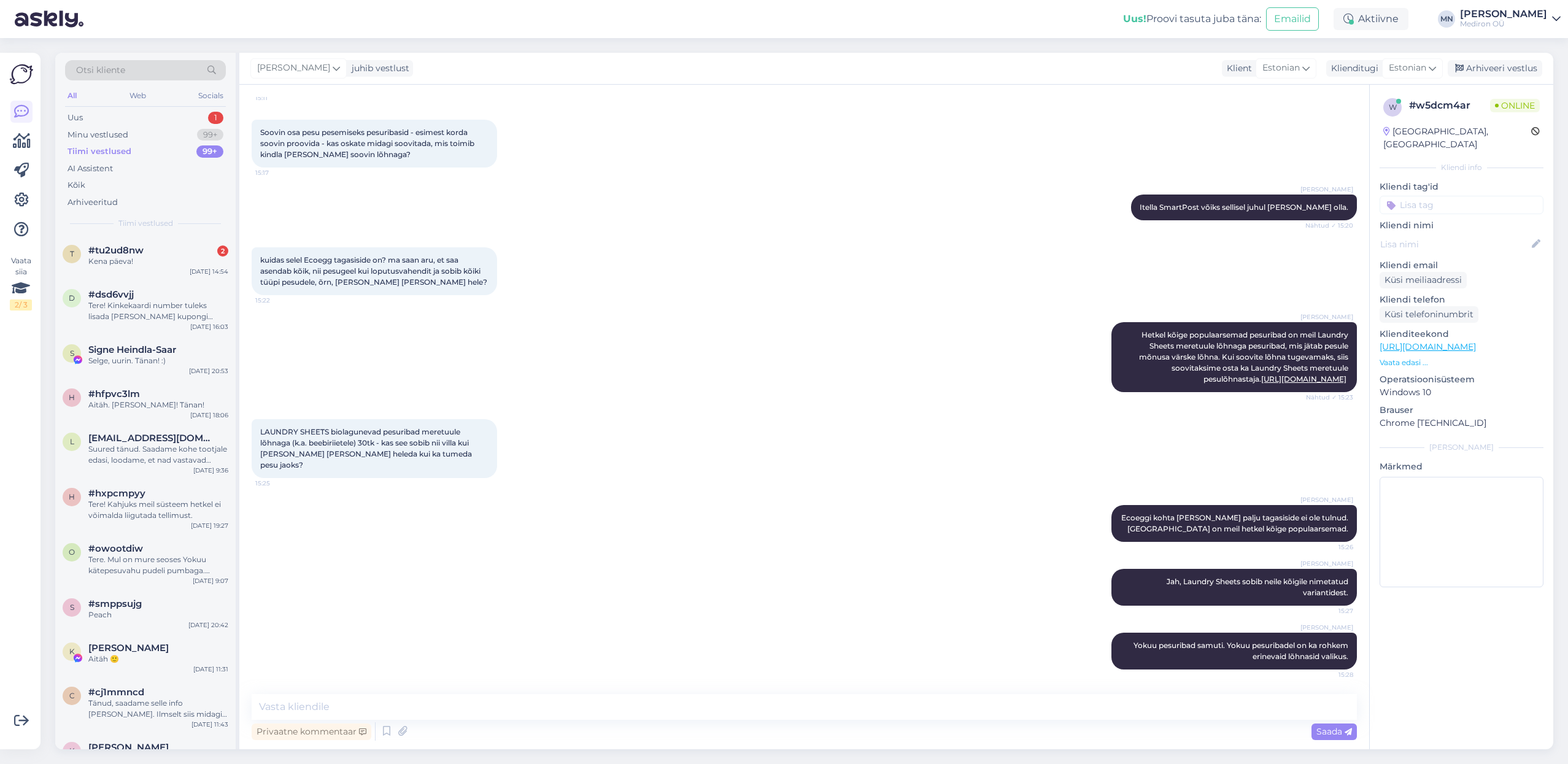
click at [71, 29] on img at bounding box center [49, 19] width 69 height 38
click at [69, 23] on img at bounding box center [49, 19] width 69 height 38
click at [183, 238] on div "t #tu2ud8nw 2 Kena päeva! [DATE] 14:54" at bounding box center [145, 258] width 180 height 44
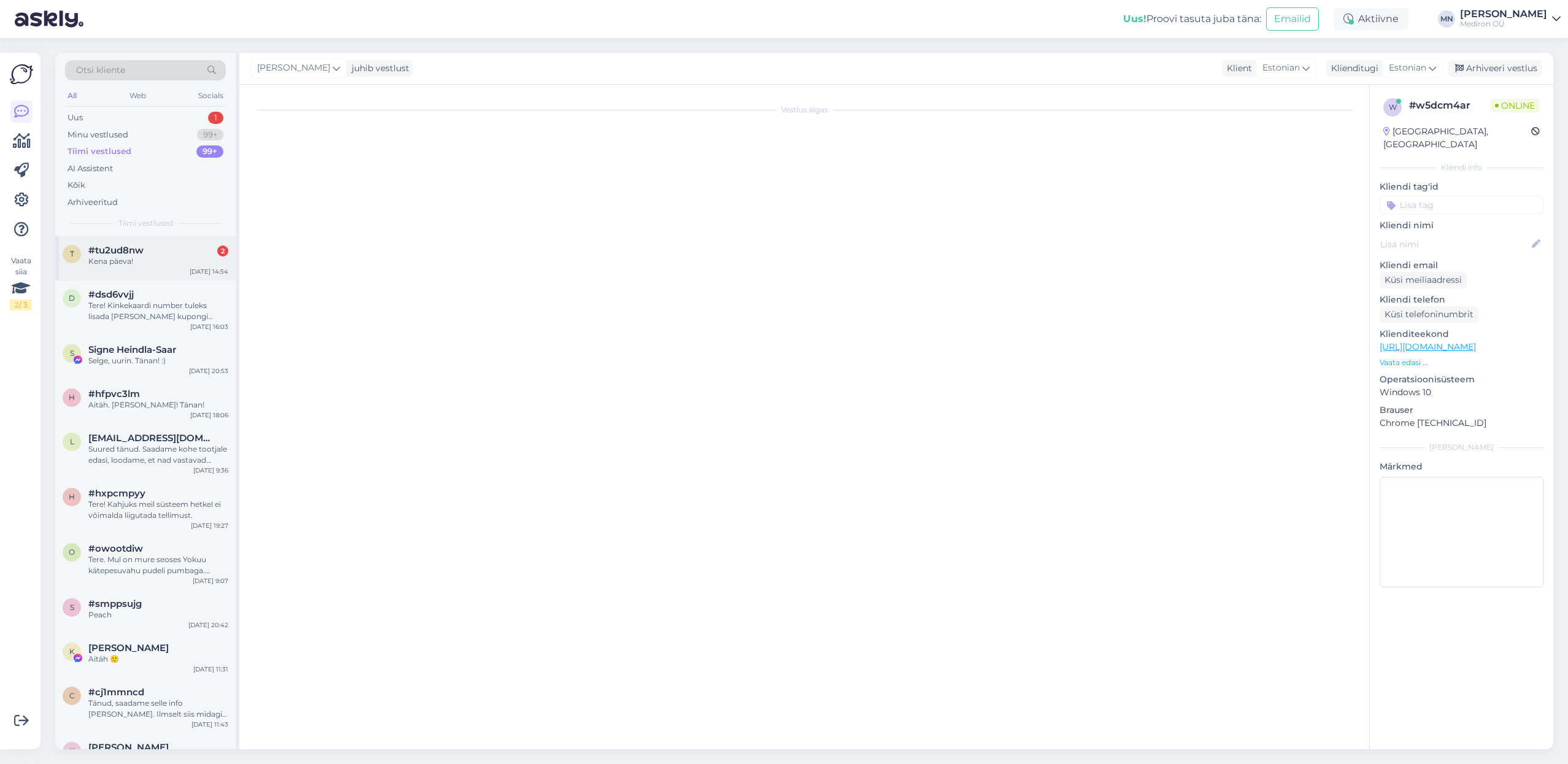
scroll to position [301, 0]
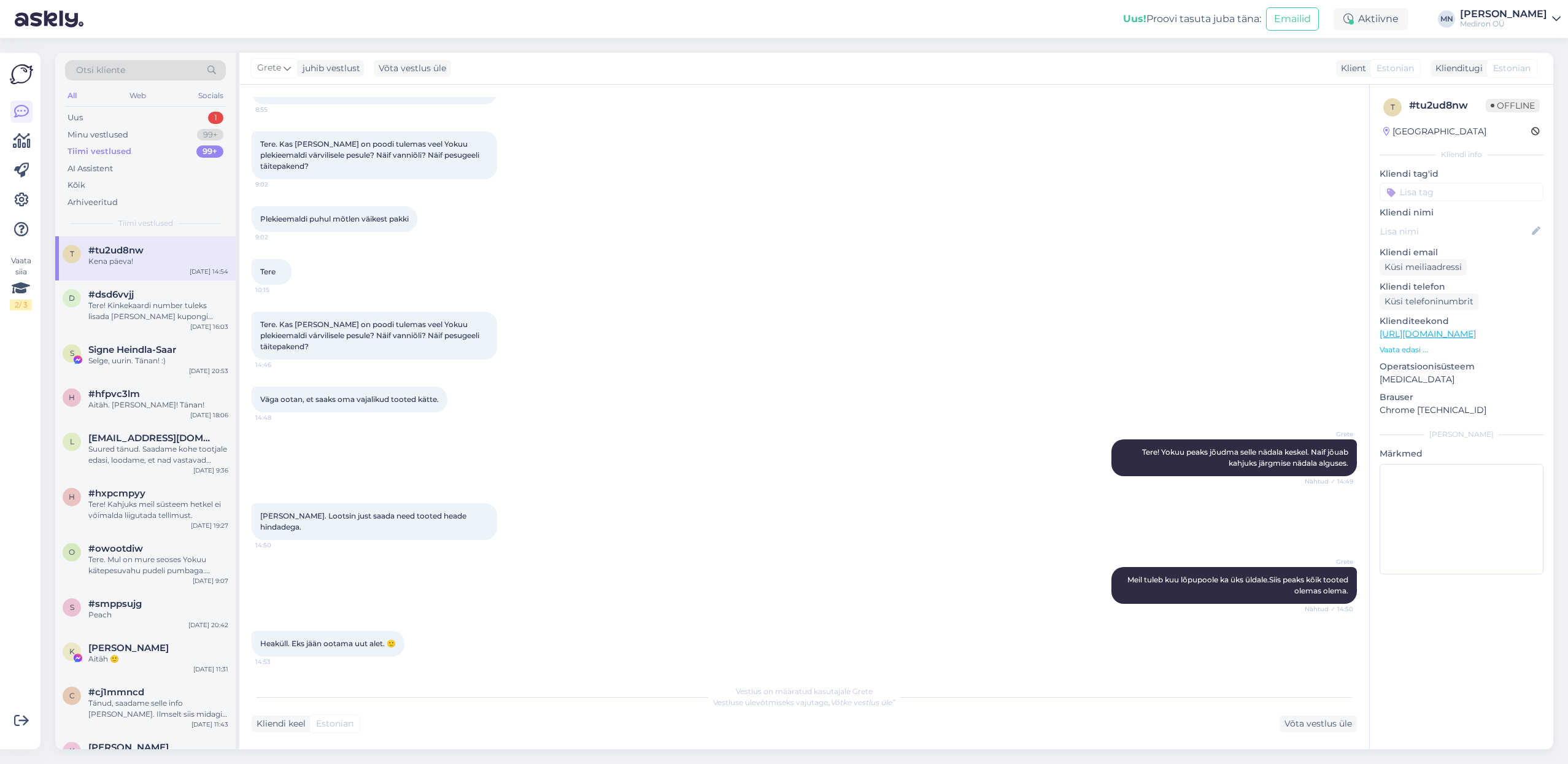
click at [350, 511] on span "[PERSON_NAME]. Lootsin just saada need tooted heade hindadega." at bounding box center [364, 521] width 208 height 20
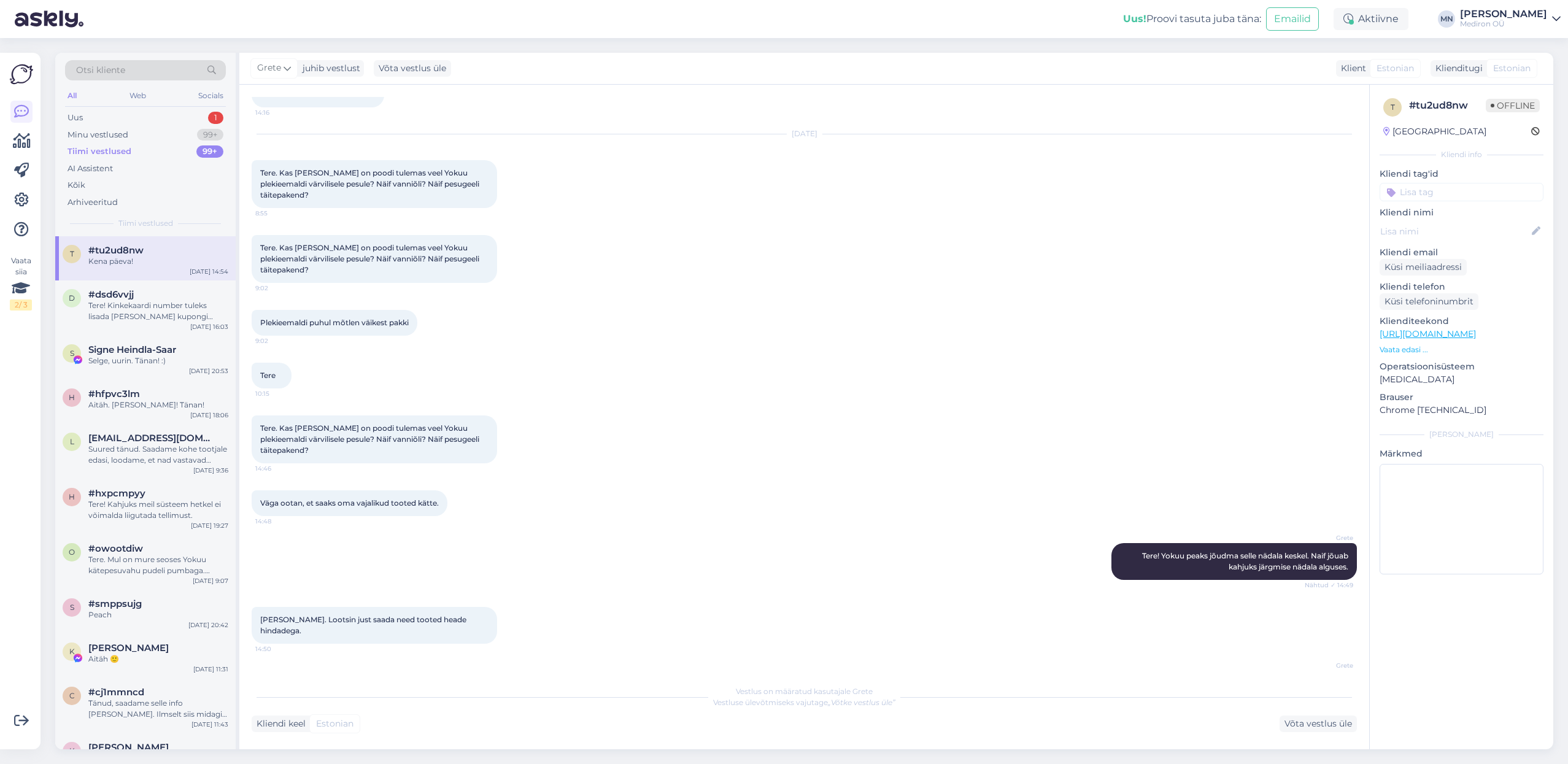
scroll to position [205, 0]
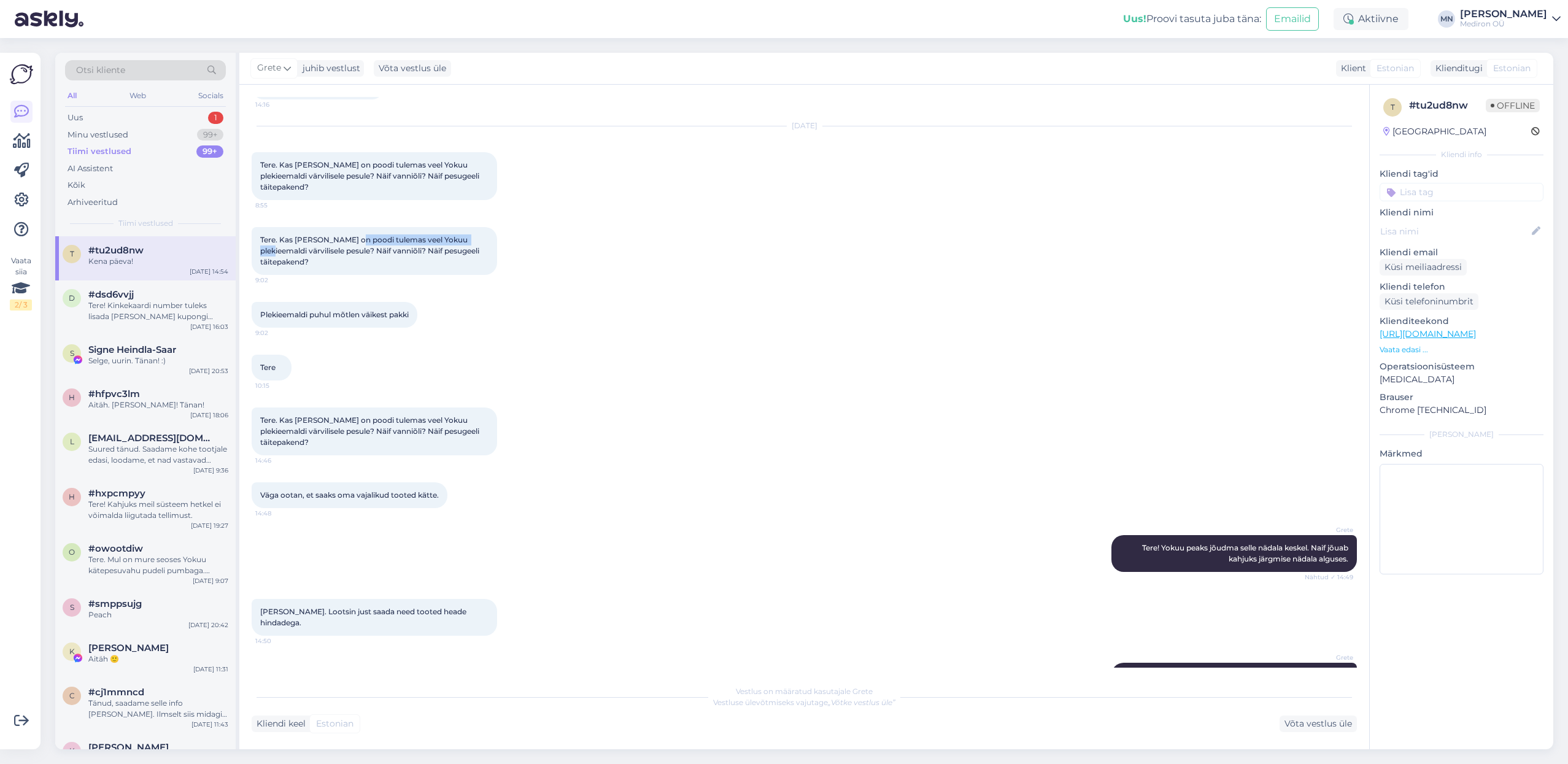
drag, startPoint x: 353, startPoint y: 217, endPoint x: 474, endPoint y: 217, distance: 121.0
click at [474, 227] on div "Tere. Kas [PERSON_NAME] on poodi tulemas veel Yokuu plekieemaldi värvilisele pe…" at bounding box center [374, 250] width 245 height 48
drag, startPoint x: 282, startPoint y: 229, endPoint x: 414, endPoint y: 231, distance: 132.0
click at [414, 235] on span "Tere. Kas [PERSON_NAME] on poodi tulemas veel Yokuu plekieemaldi värvilisele pe…" at bounding box center [371, 250] width 221 height 31
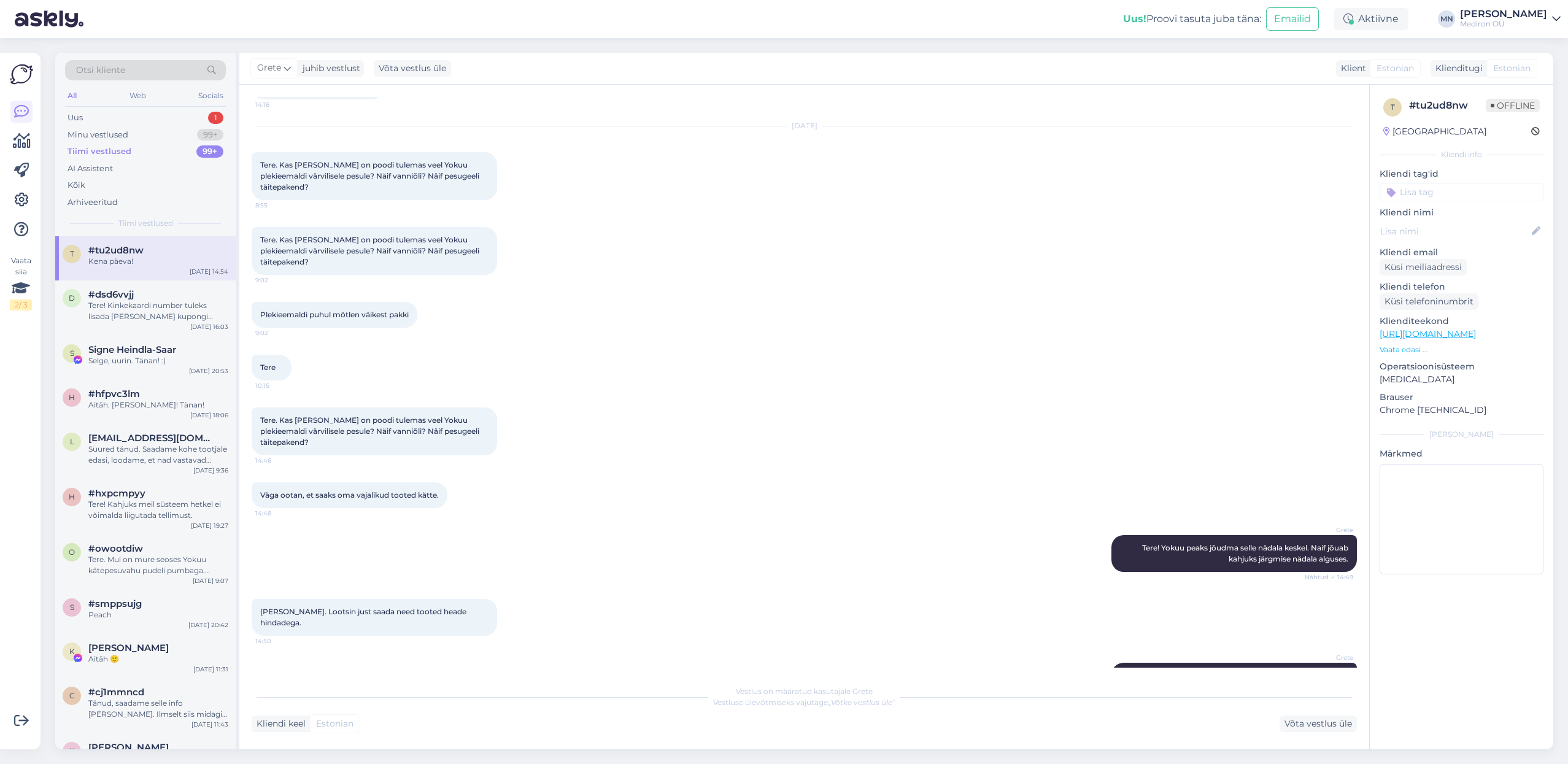
scroll to position [167, 0]
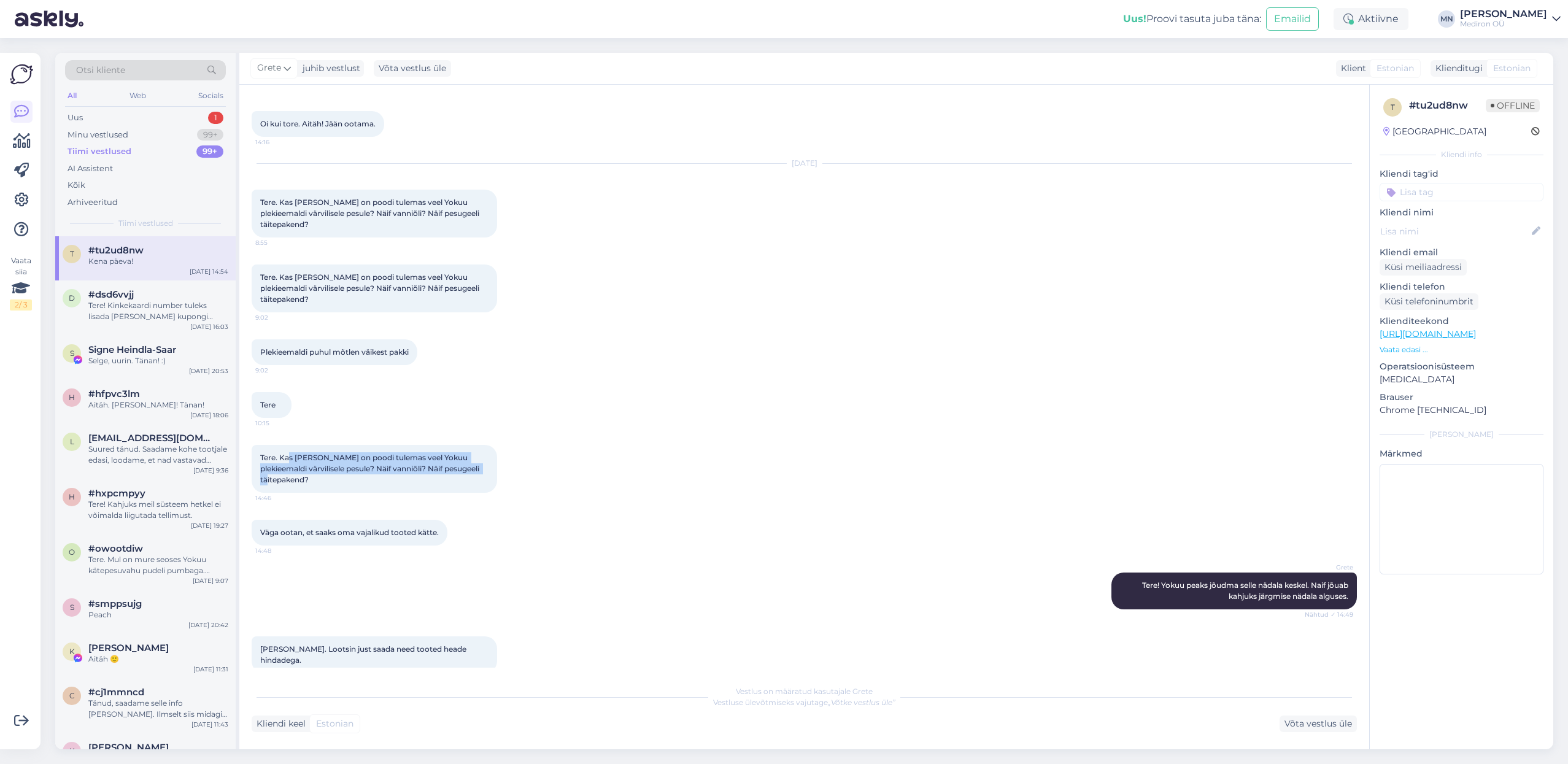
drag, startPoint x: 290, startPoint y: 426, endPoint x: 484, endPoint y: 434, distance: 194.2
click at [481, 453] on span "Tere. Kas [PERSON_NAME] on poodi tulemas veel Yokuu plekieemaldi värvilisele pe…" at bounding box center [371, 468] width 221 height 31
click at [335, 528] on span "Väga ootan, et saaks oma vajalikud tooted kätte." at bounding box center [350, 532] width 178 height 9
drag, startPoint x: 333, startPoint y: 487, endPoint x: 408, endPoint y: 485, distance: 75.0
click at [408, 528] on span "Väga ootan, et saaks oma vajalikud tooted kätte." at bounding box center [350, 532] width 178 height 9
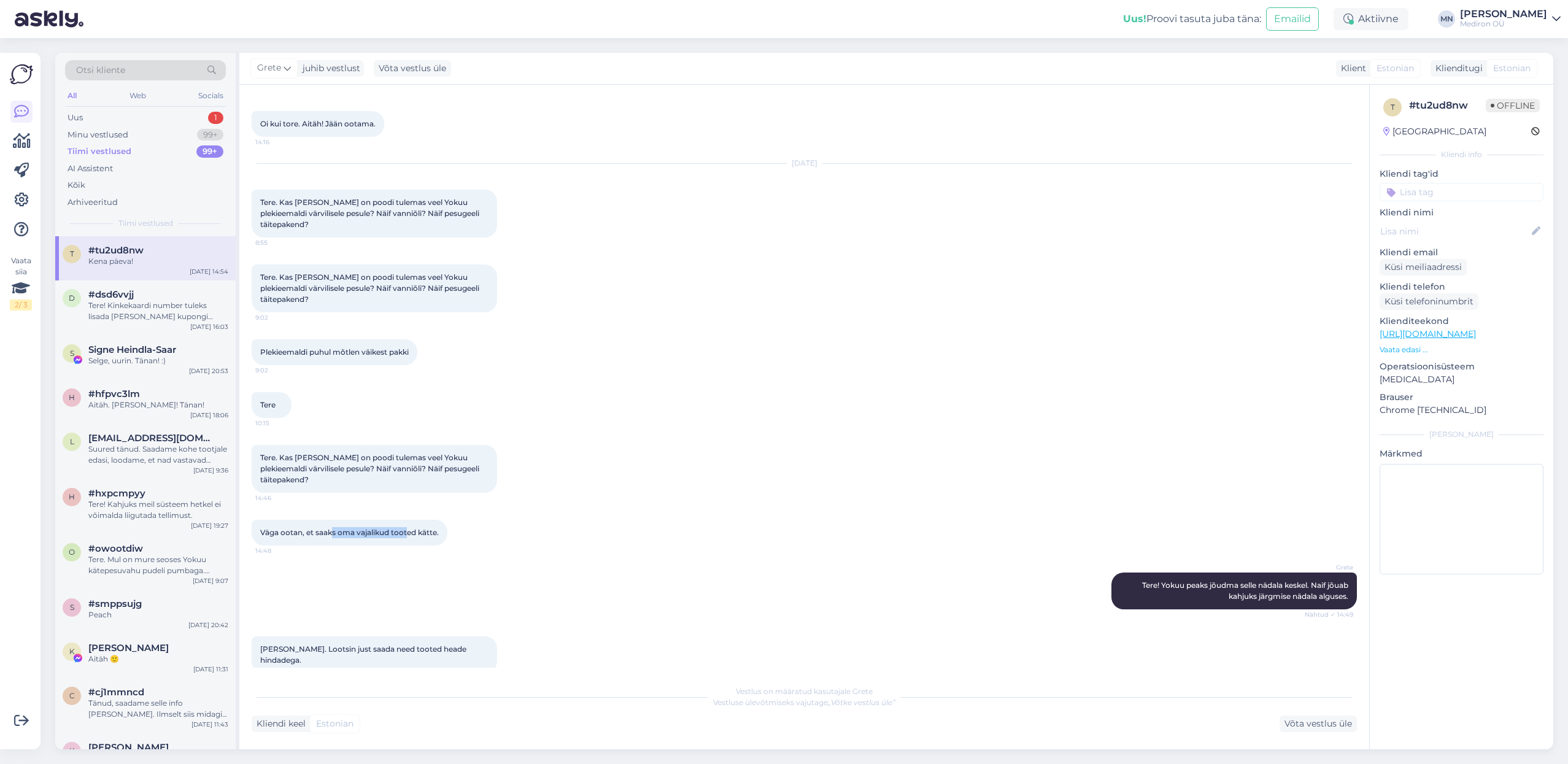
scroll to position [290, 0]
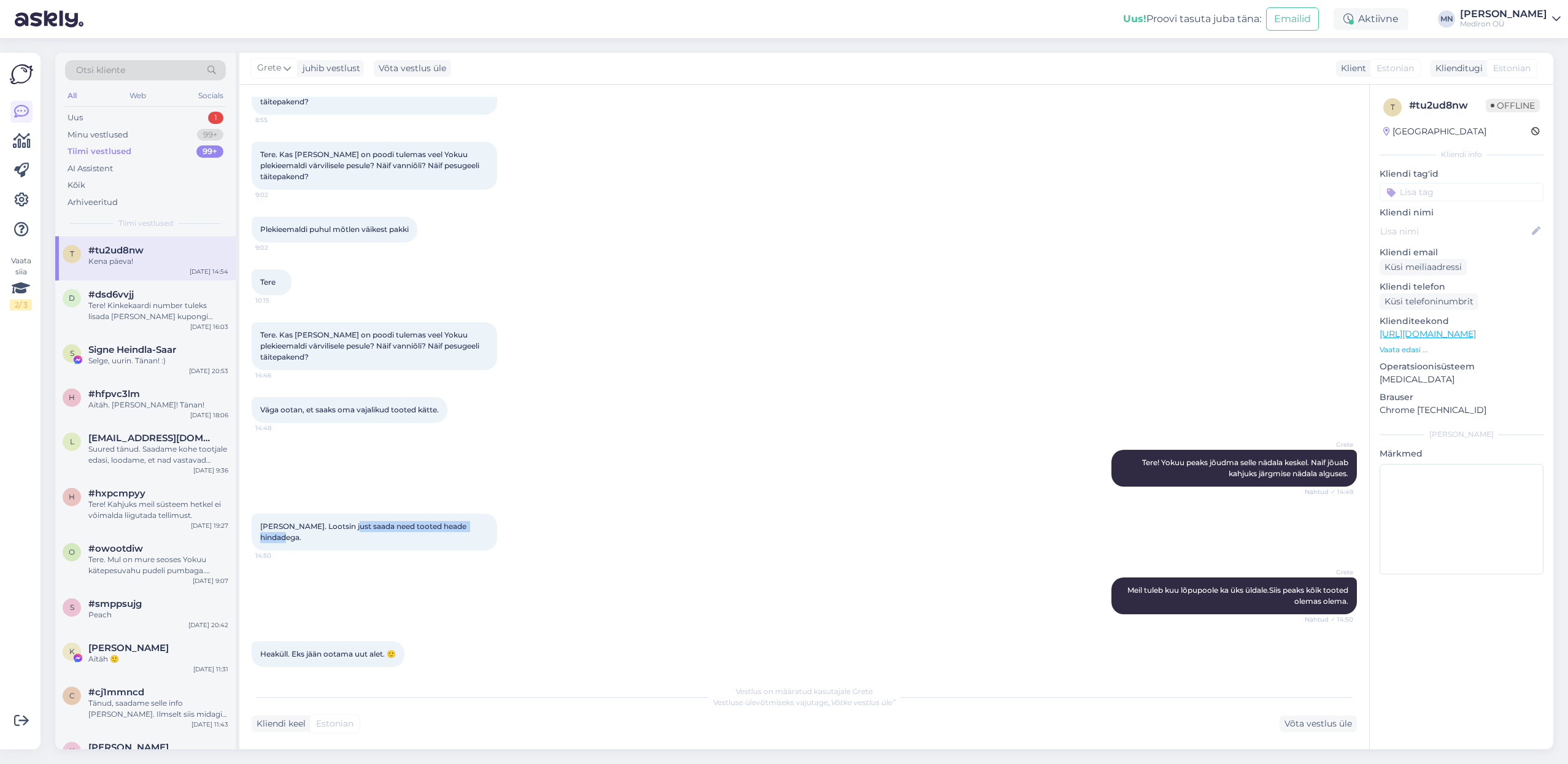
drag, startPoint x: 341, startPoint y: 483, endPoint x: 407, endPoint y: 488, distance: 66.2
click at [407, 514] on div "[PERSON_NAME]. Lootsin just saada need tooted heade hindadega. 14:50" at bounding box center [374, 532] width 245 height 37
click at [431, 522] on span "[PERSON_NAME]. Lootsin just saada need tooted heade hindadega." at bounding box center [364, 532] width 208 height 20
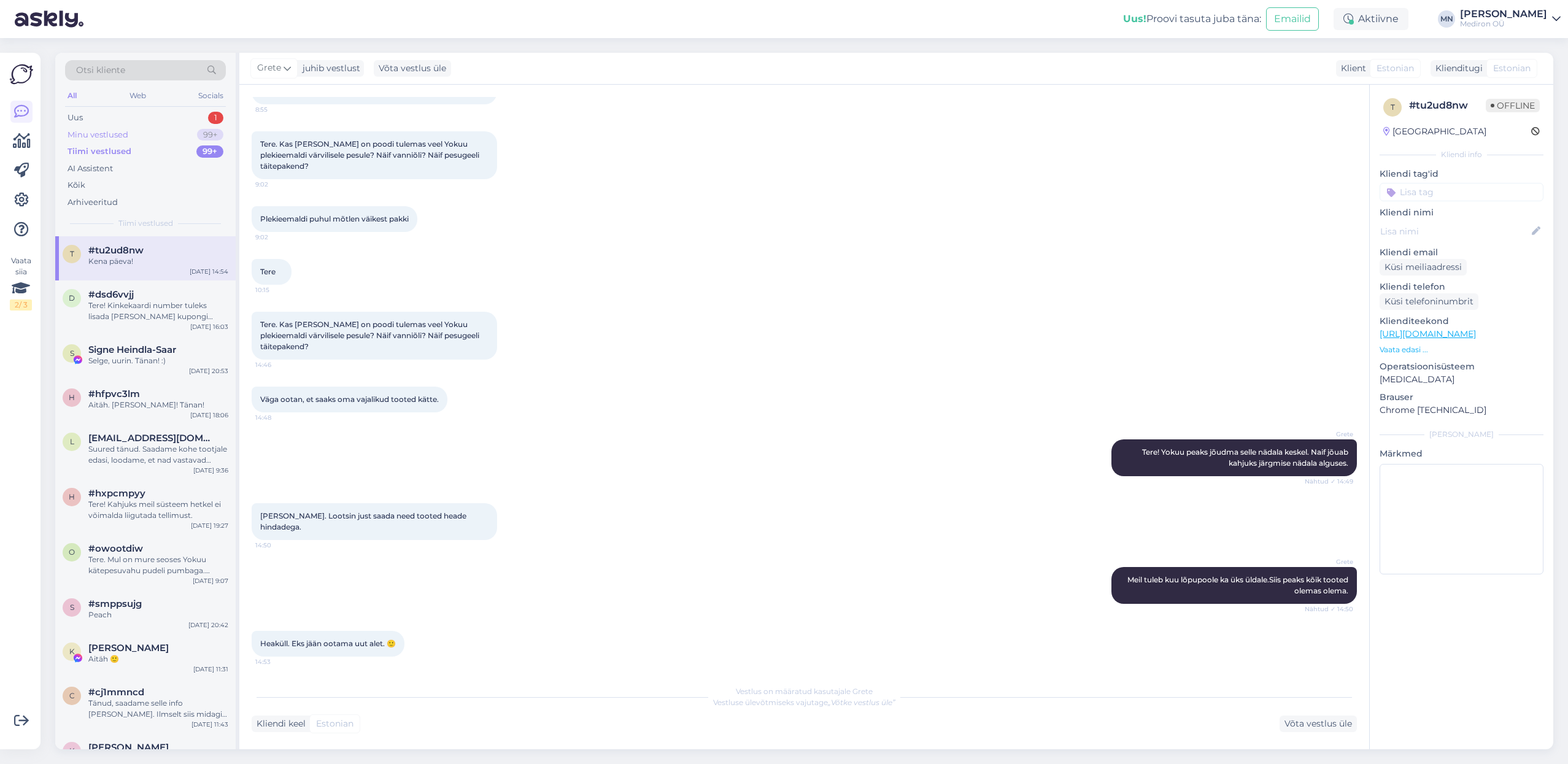
click at [144, 134] on div "Minu vestlused 99+" at bounding box center [145, 135] width 161 height 17
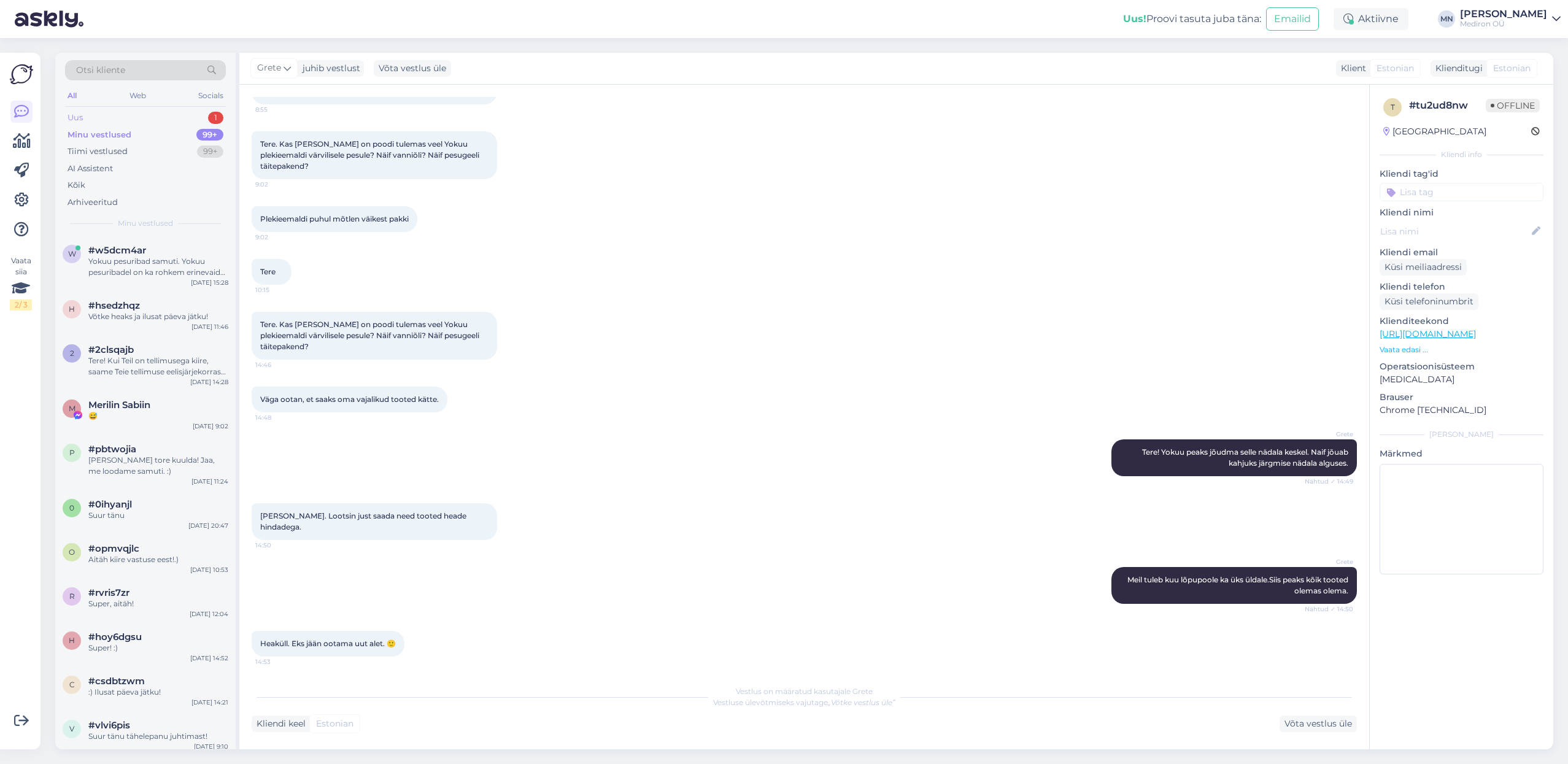
click at [140, 113] on div "Uus 1" at bounding box center [145, 118] width 161 height 17
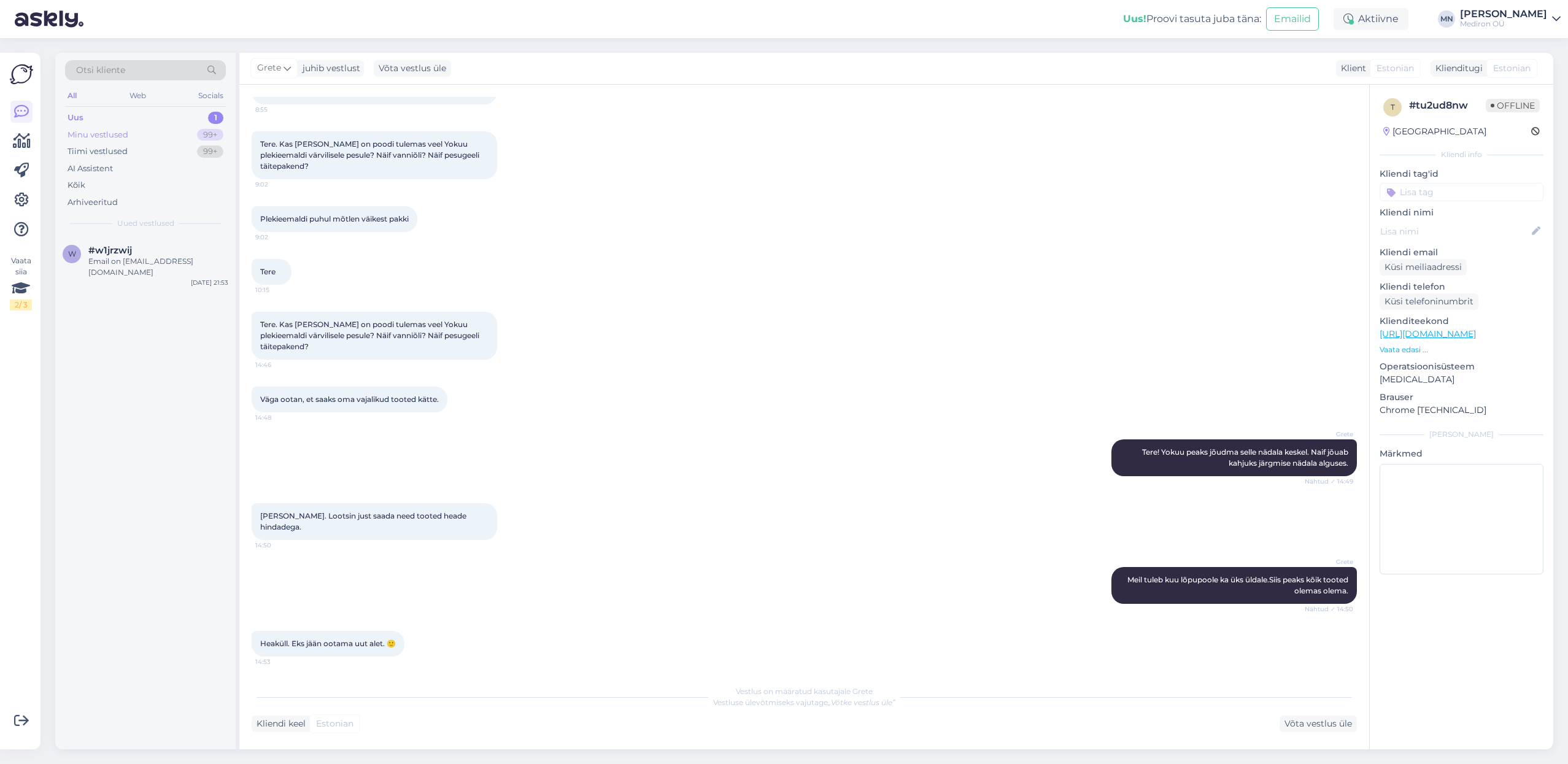
click at [152, 133] on div "Minu vestlused 99+" at bounding box center [145, 135] width 161 height 17
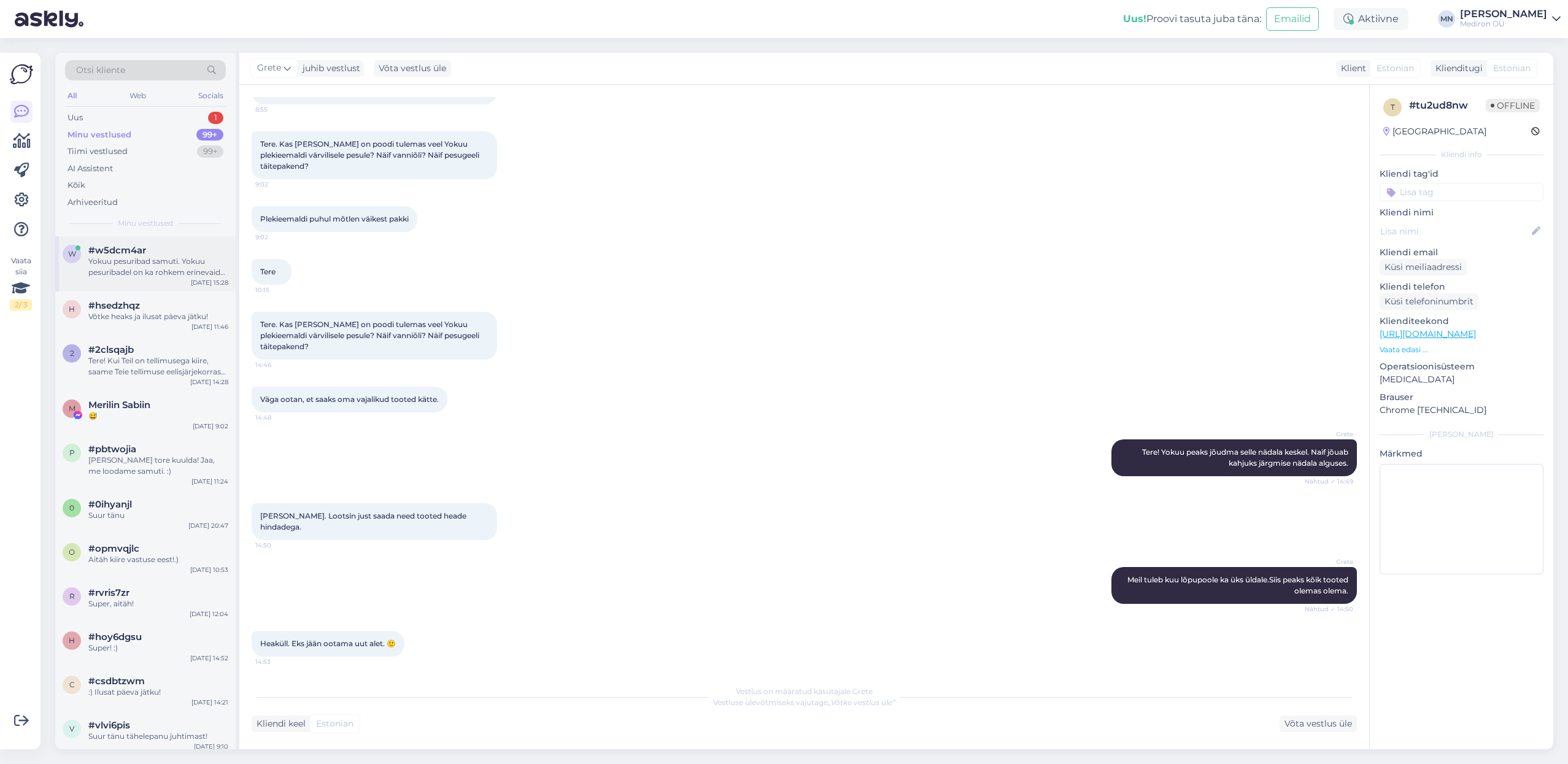
click at [182, 257] on div "Yokuu pesuribad samuti. Yokuu pesuribadel on ka rohkem erinevaid lõhnasid valik…" at bounding box center [159, 267] width 140 height 22
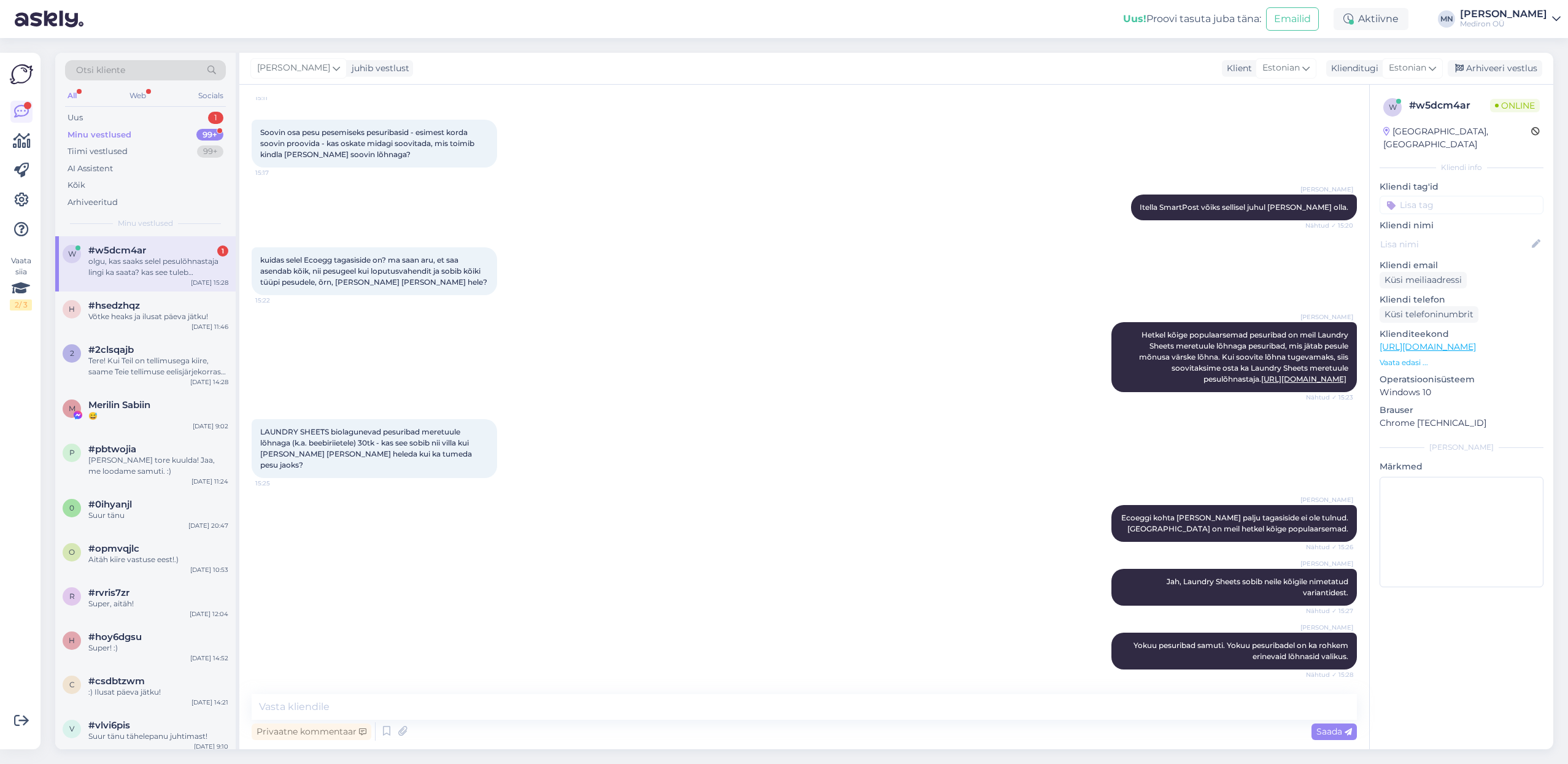
scroll to position [351, 0]
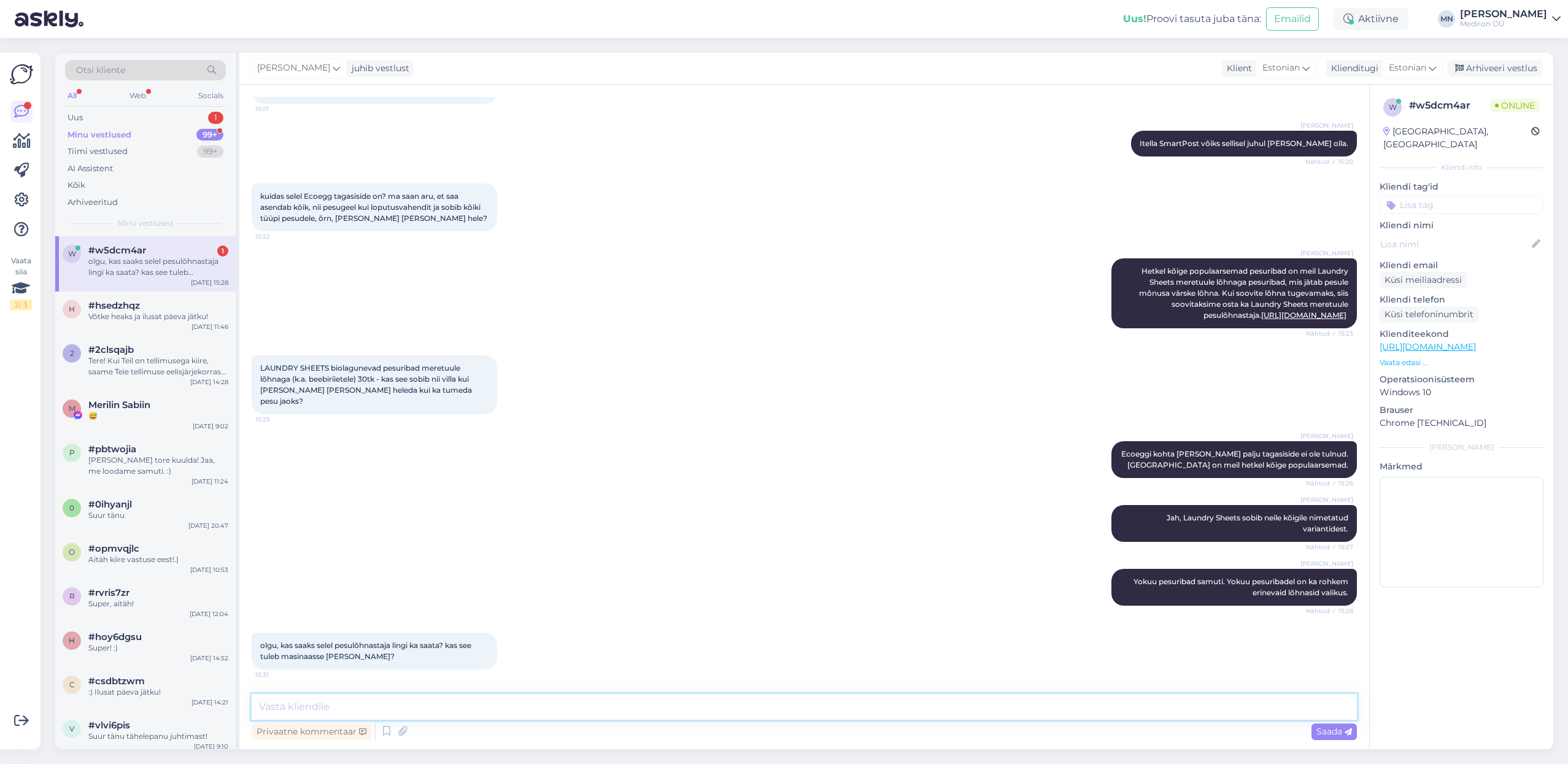
click at [514, 703] on textarea at bounding box center [804, 707] width 1105 height 26
paste textarea "[URL][DOMAIN_NAME]"
type textarea "[URL][DOMAIN_NAME]"
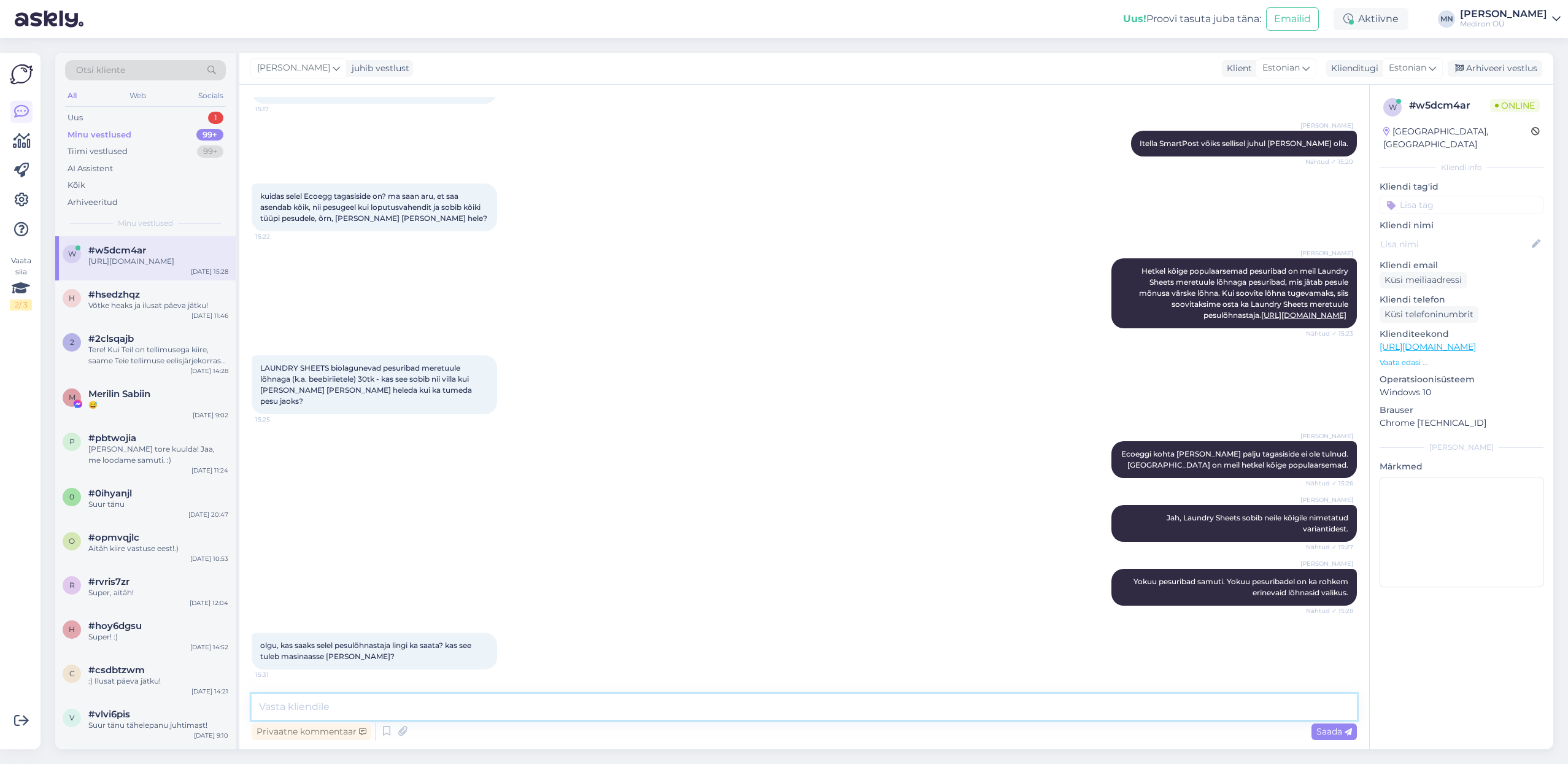
scroll to position [415, 0]
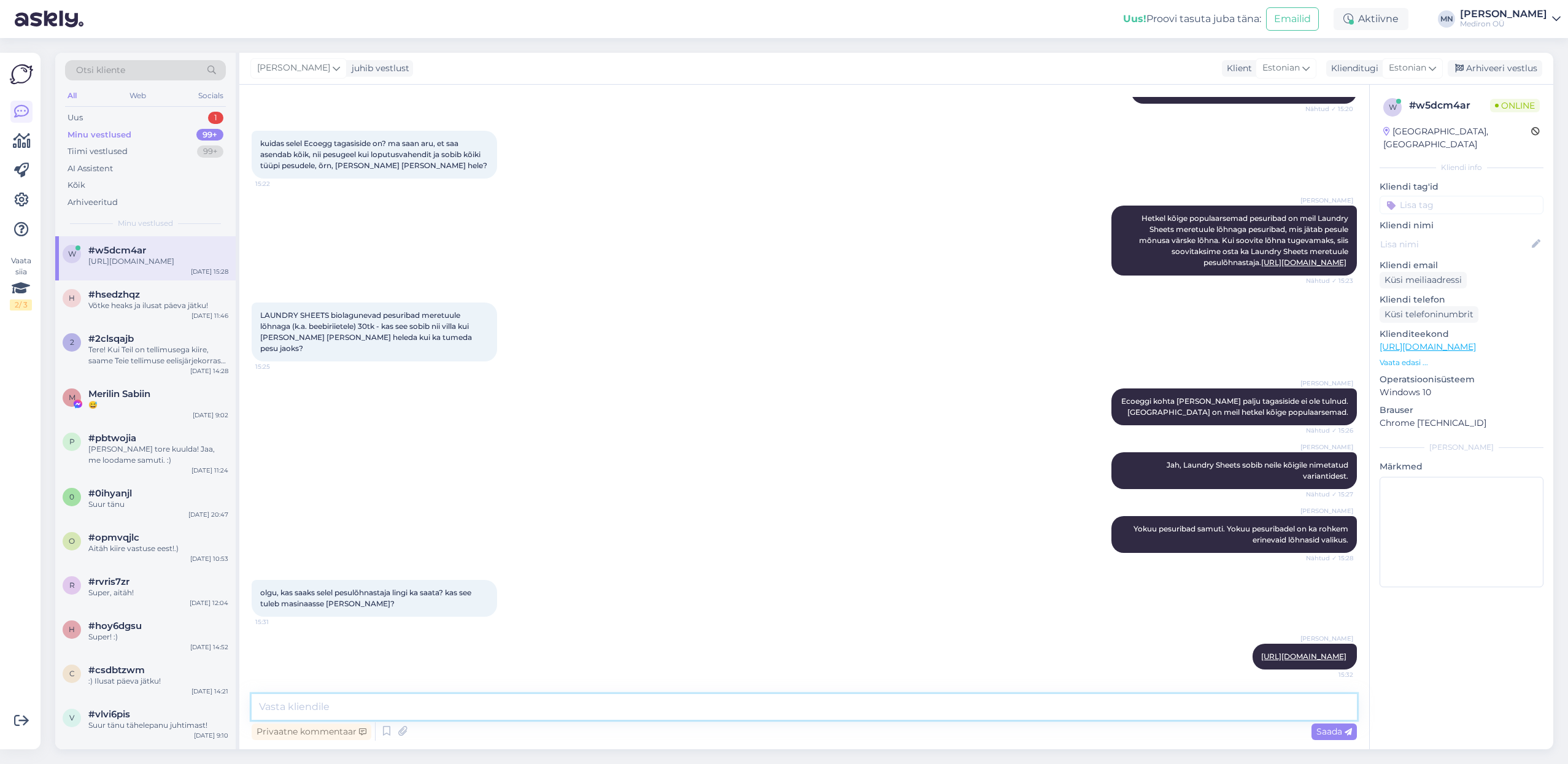
click at [560, 700] on textarea at bounding box center [804, 707] width 1105 height 26
type textarea "Võib lisada otse riietele"
drag, startPoint x: 464, startPoint y: 713, endPoint x: 243, endPoint y: 709, distance: 221.0
click at [243, 709] on div "Vestlus algas [DATE] Tere, [PERSON_NAME] tellida, siis mis päeval on pakk kohal…" at bounding box center [804, 417] width 1130 height 664
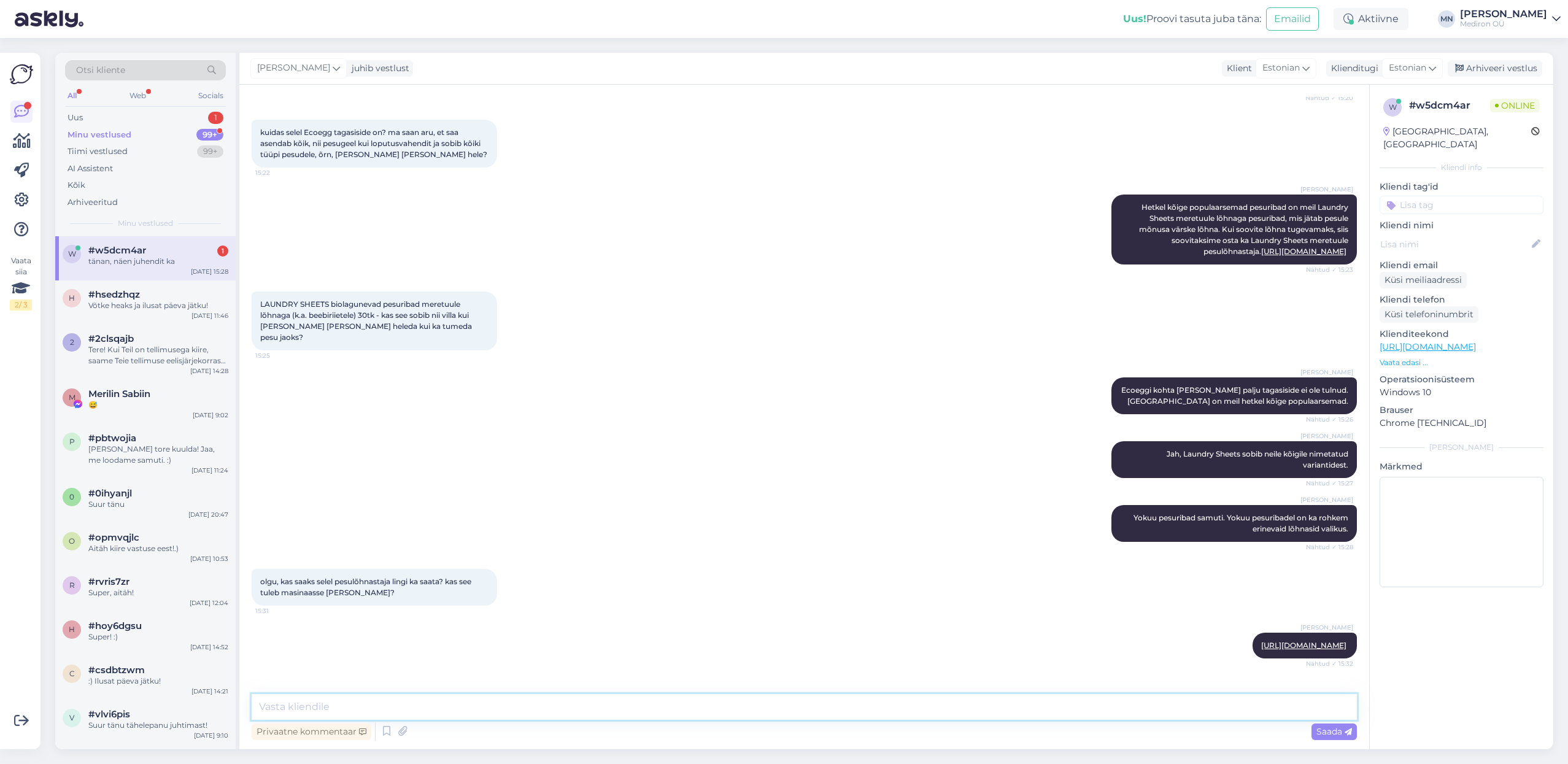
scroll to position [468, 0]
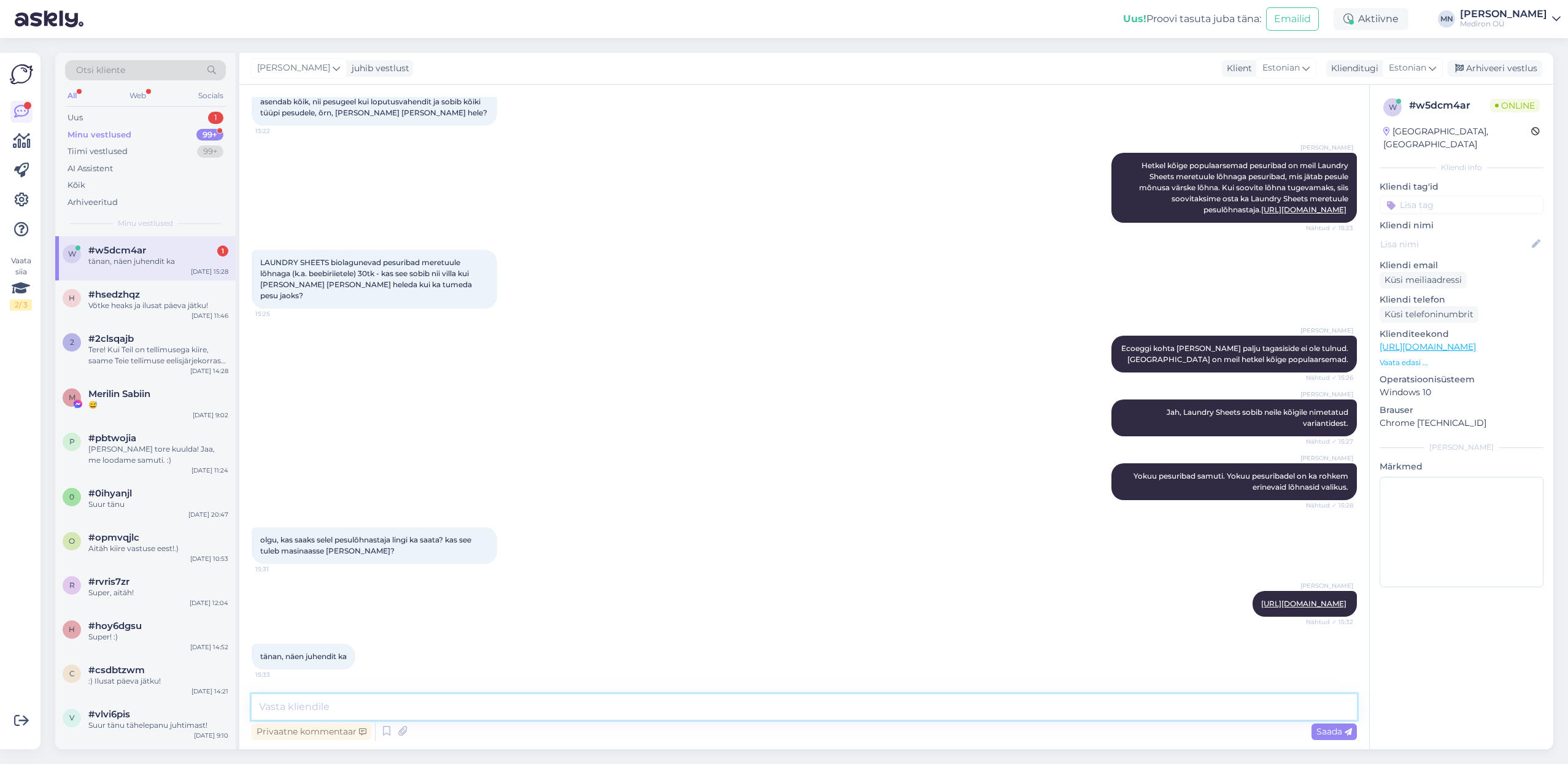
click at [733, 706] on textarea at bounding box center [804, 707] width 1105 height 26
type textarea "S"
type textarea "Väga tore :)"
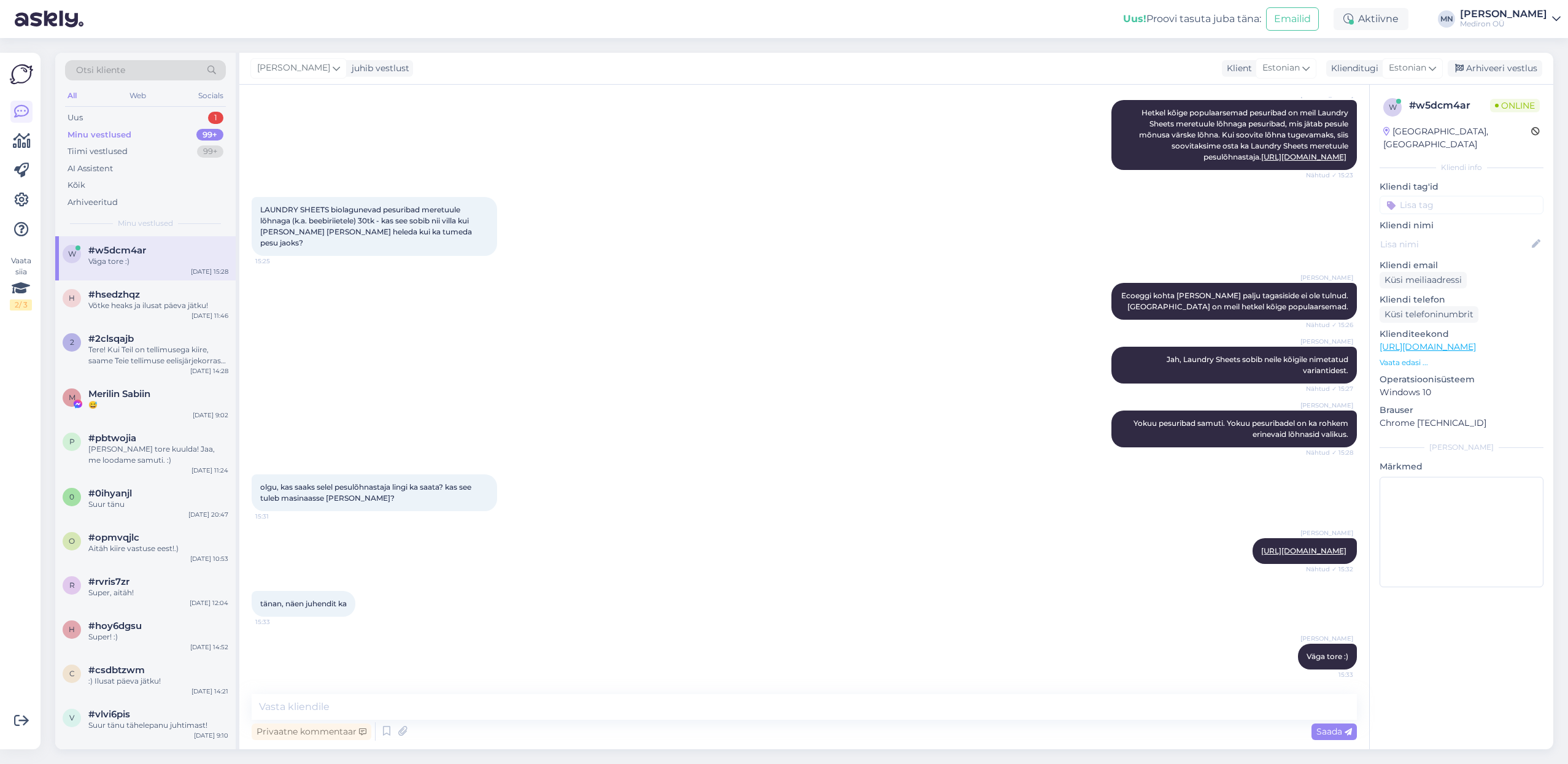
click at [150, 128] on div "Minu vestlused 99+" at bounding box center [145, 135] width 161 height 17
click at [146, 120] on div "Uus 1" at bounding box center [145, 118] width 161 height 17
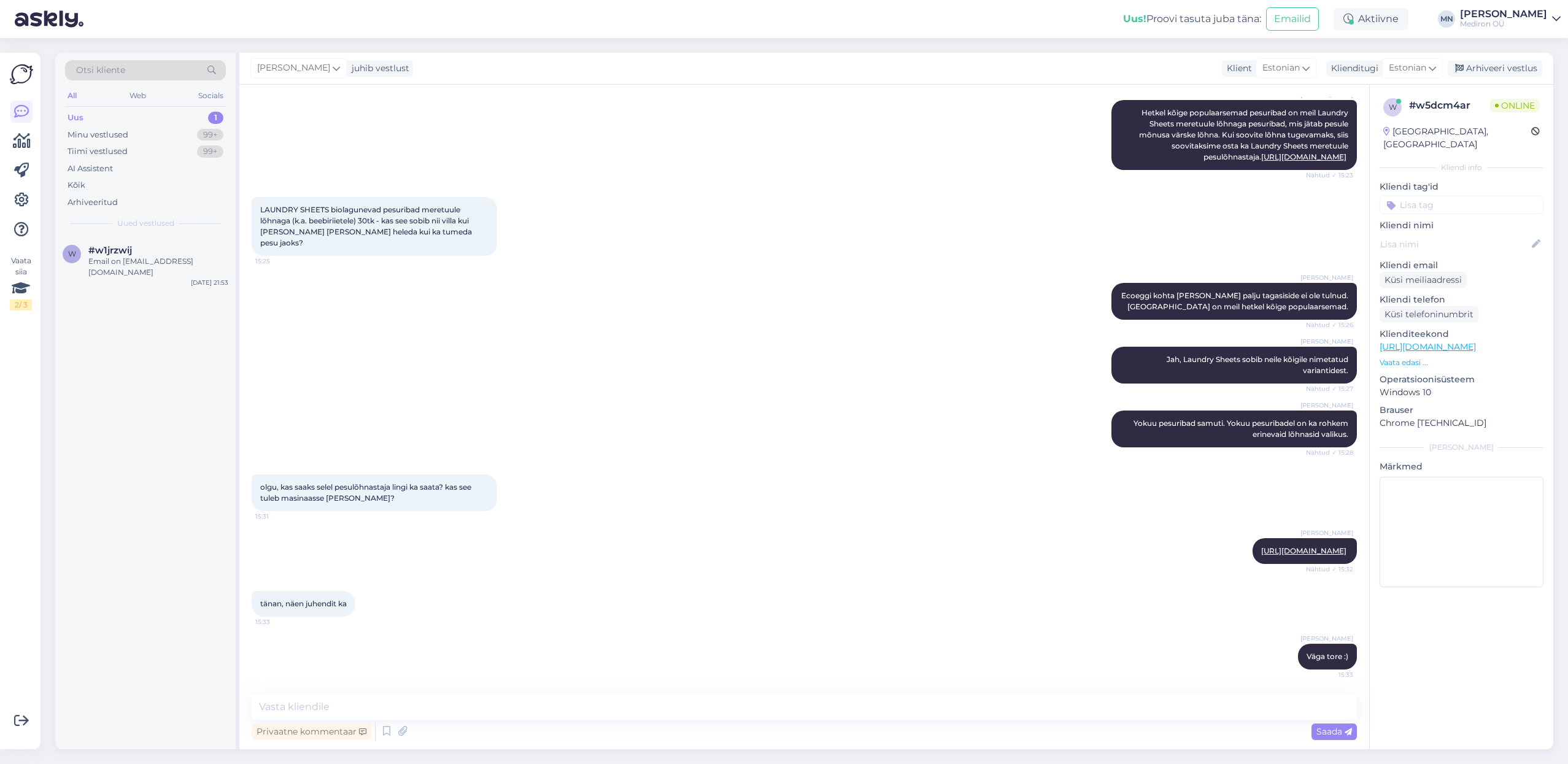
click at [148, 125] on div "Uus 1" at bounding box center [145, 118] width 161 height 17
click at [147, 133] on div "Minu vestlused 99+" at bounding box center [145, 135] width 161 height 17
